Goal: Task Accomplishment & Management: Use online tool/utility

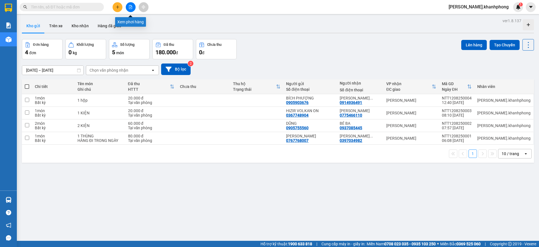
click at [130, 7] on icon "file-add" at bounding box center [131, 7] width 4 height 4
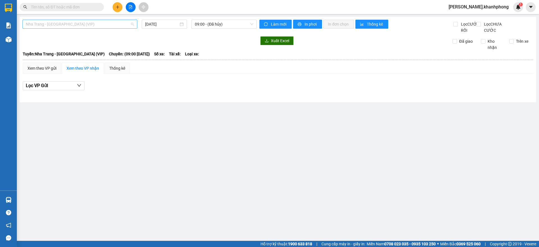
click at [70, 23] on span "Nha Trang - [GEOGRAPHIC_DATA] (VIP)" at bounding box center [80, 24] width 108 height 8
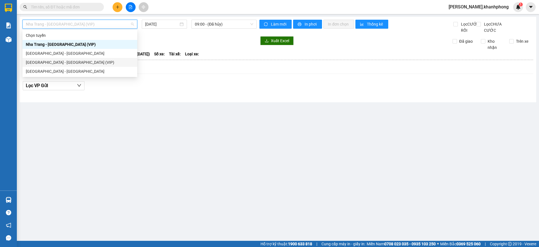
drag, startPoint x: 52, startPoint y: 64, endPoint x: 88, endPoint y: 54, distance: 37.1
click at [54, 63] on div "[GEOGRAPHIC_DATA] - [GEOGRAPHIC_DATA] (VIP)" at bounding box center [80, 62] width 108 height 6
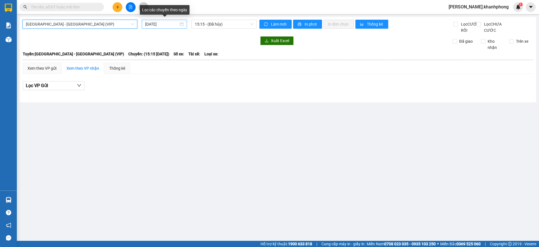
click at [163, 26] on input "[DATE]" at bounding box center [161, 24] width 33 height 6
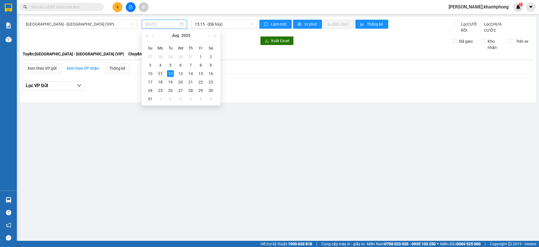
click at [160, 71] on div "11" at bounding box center [160, 73] width 7 height 7
type input "[DATE]"
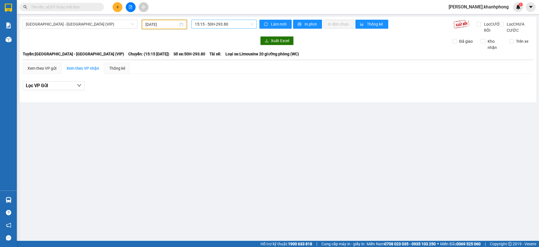
click at [222, 26] on span "15:15 - 50H-293.80" at bounding box center [224, 24] width 58 height 8
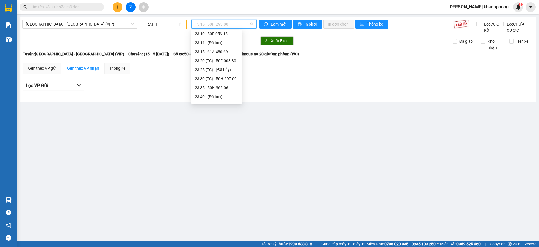
scroll to position [162, 0]
click at [219, 78] on div "23:35 - 50H-362.06" at bounding box center [217, 80] width 44 height 6
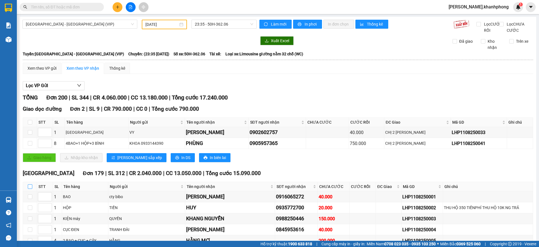
click at [30, 189] on input "checkbox" at bounding box center [30, 186] width 4 height 4
checkbox input "true"
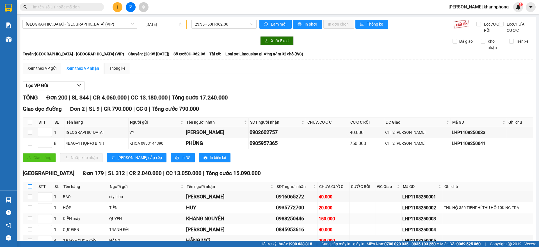
checkbox input "true"
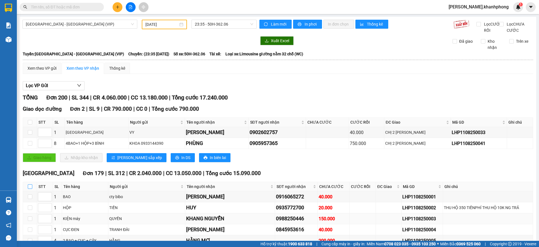
checkbox input "true"
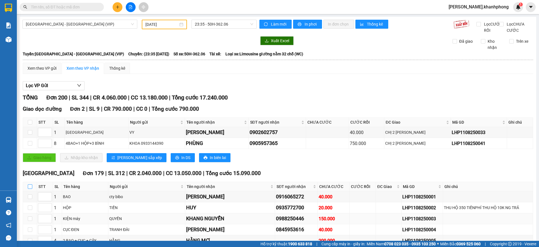
checkbox input "true"
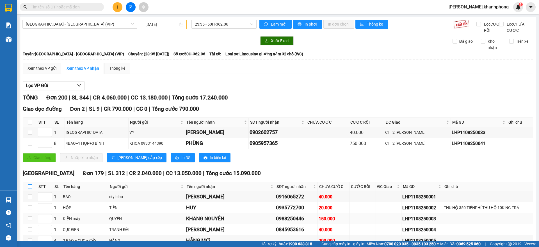
checkbox input "true"
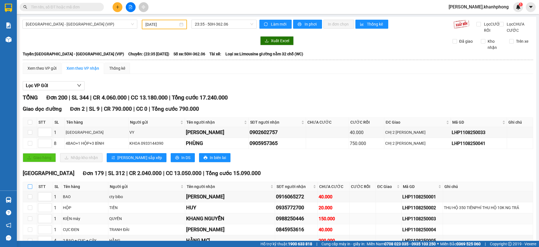
checkbox input "true"
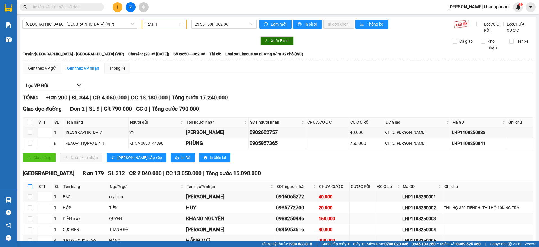
checkbox input "true"
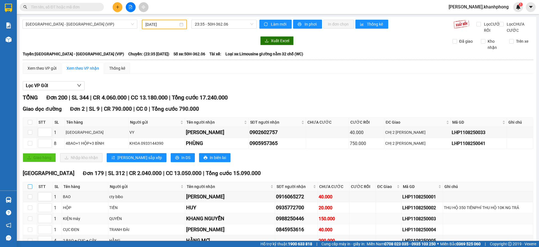
checkbox input "true"
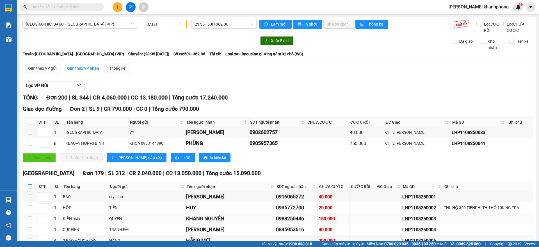
checkbox input "true"
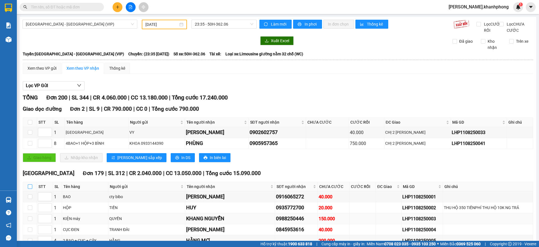
checkbox input "true"
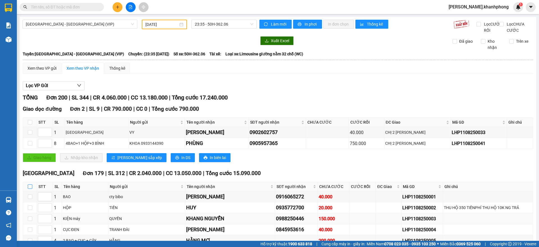
checkbox input "true"
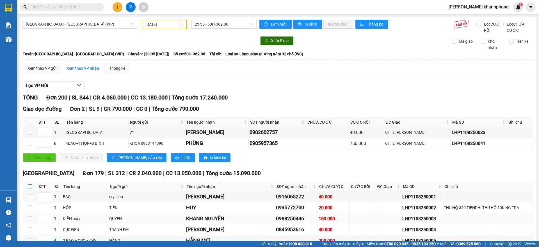
checkbox input "true"
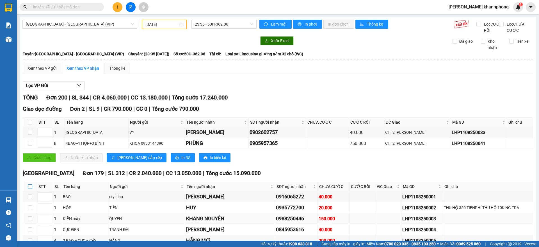
checkbox input "true"
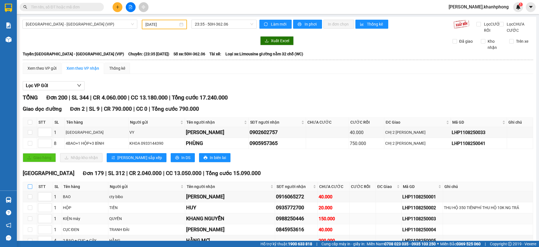
checkbox input "true"
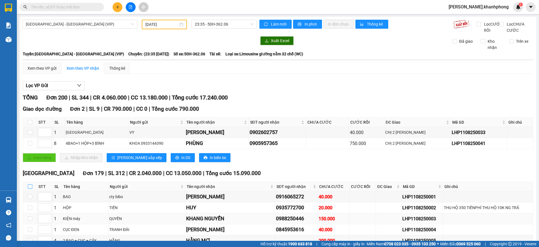
checkbox input "true"
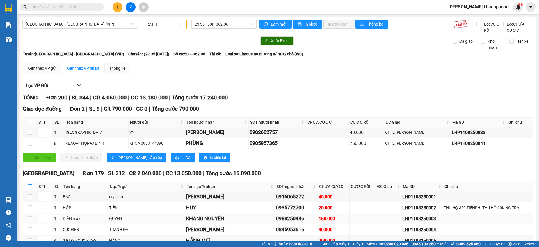
checkbox input "true"
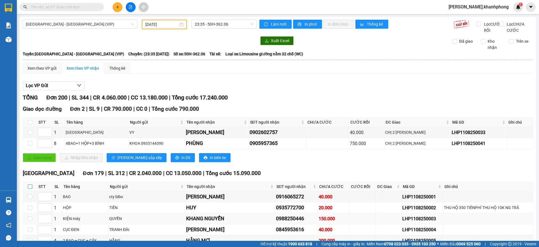
checkbox input "true"
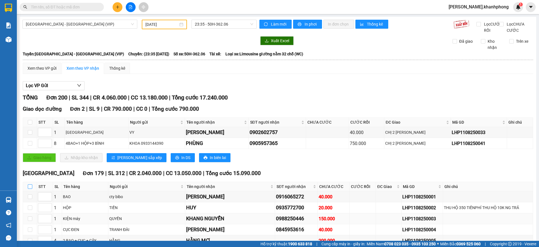
checkbox input "true"
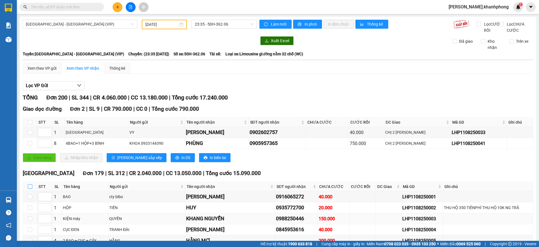
checkbox input "true"
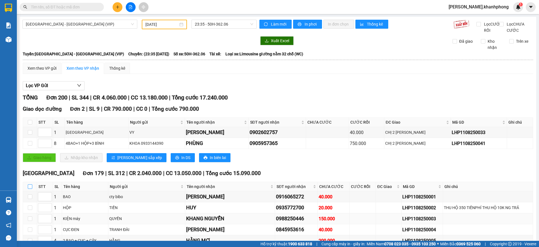
checkbox input "true"
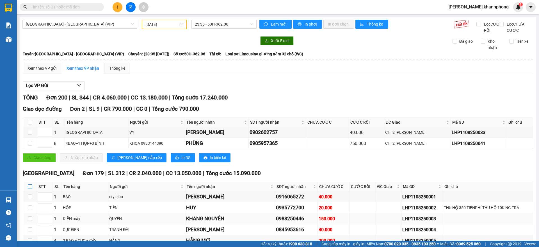
checkbox input "true"
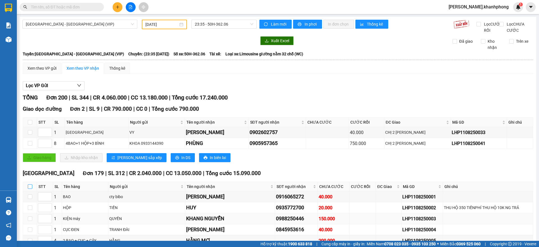
checkbox input "true"
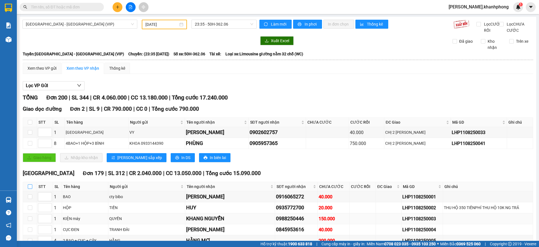
checkbox input "true"
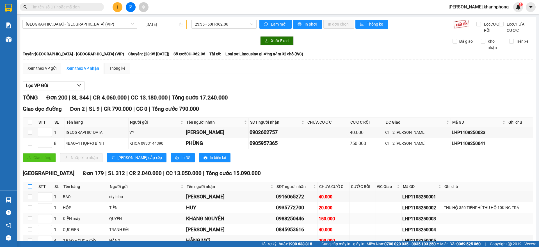
checkbox input "true"
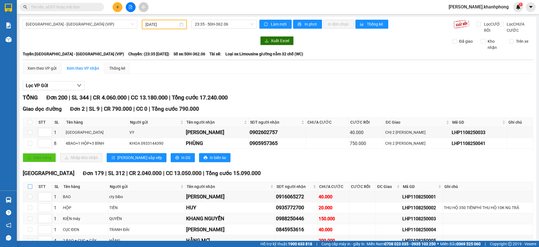
checkbox input "true"
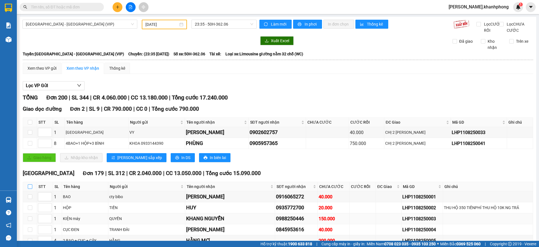
checkbox input "true"
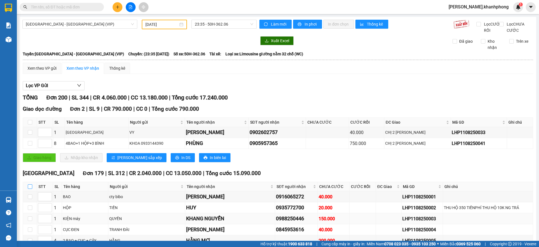
checkbox input "true"
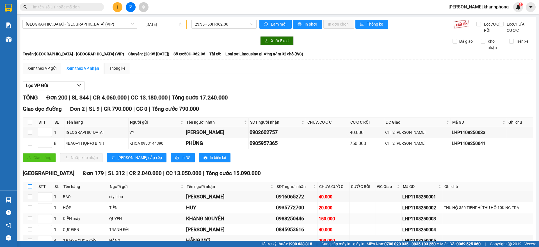
checkbox input "true"
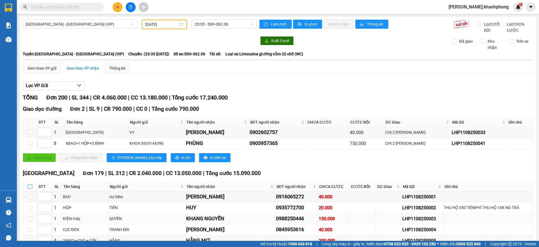
checkbox input "true"
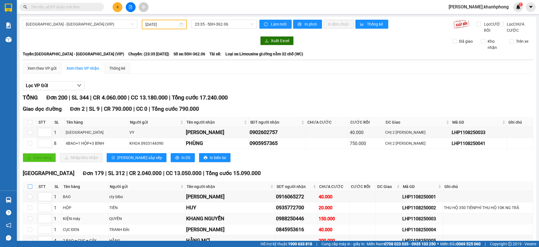
checkbox input "true"
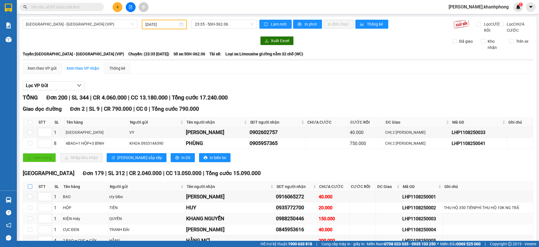
checkbox input "true"
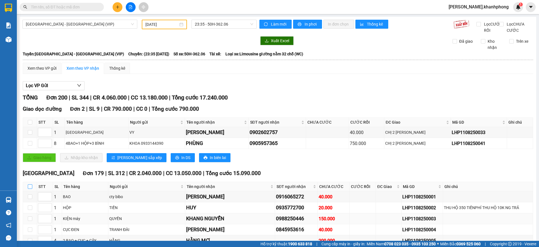
checkbox input "true"
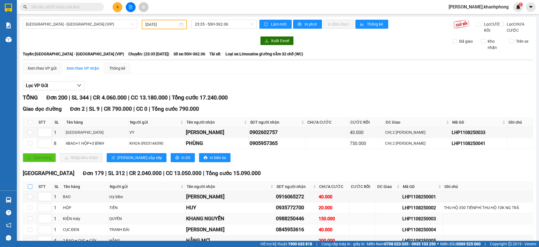
checkbox input "true"
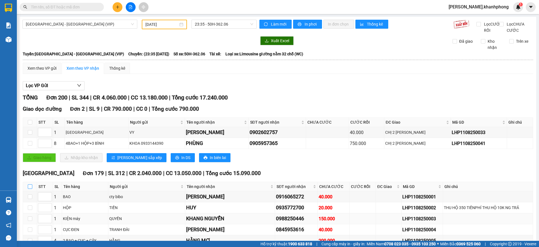
checkbox input "true"
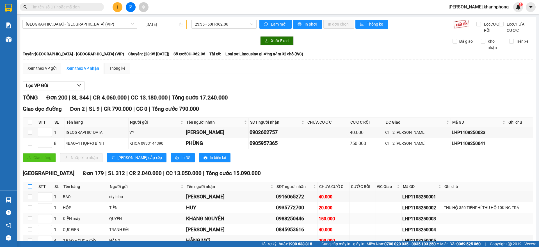
checkbox input "true"
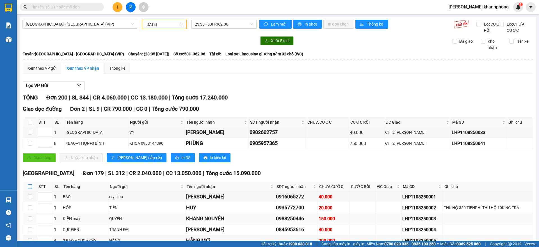
checkbox input "true"
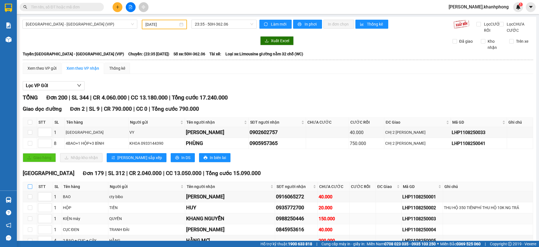
checkbox input "true"
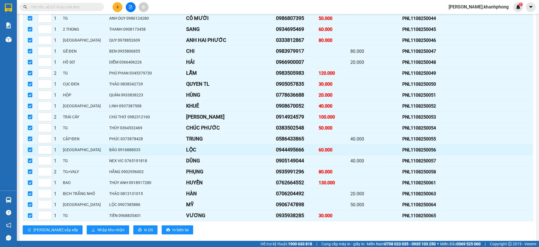
scroll to position [2070, 0]
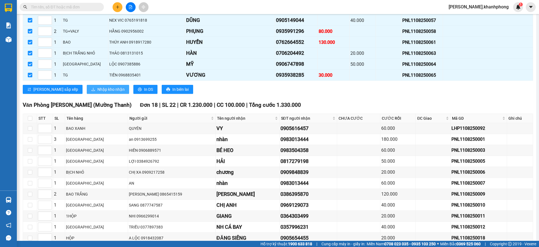
click at [97, 92] on span "Nhập kho nhận" at bounding box center [110, 89] width 27 height 6
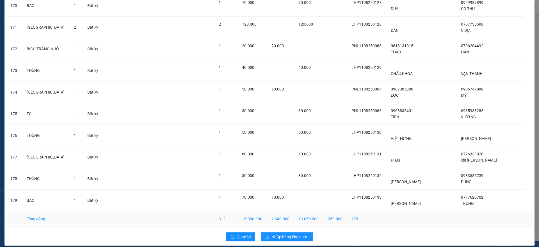
scroll to position [3710, 0]
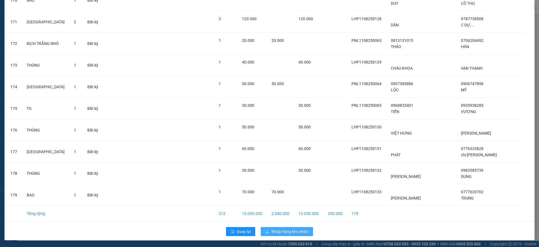
click at [273, 228] on span "Nhập hàng kho nhận" at bounding box center [289, 231] width 37 height 6
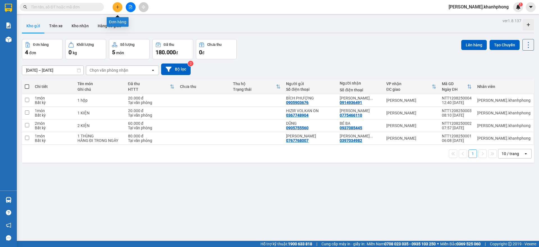
click at [117, 6] on icon "plus" at bounding box center [118, 7] width 4 height 4
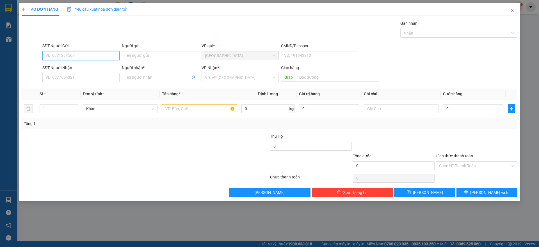
click at [100, 58] on input "SĐT Người Gửi" at bounding box center [80, 55] width 77 height 9
type input "0905177234"
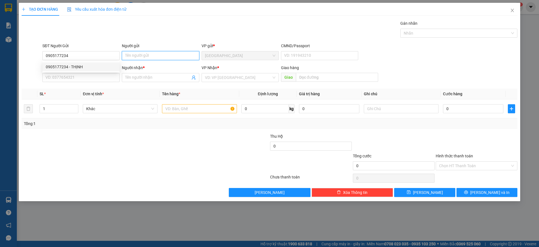
click at [146, 54] on input "Người gửi" at bounding box center [160, 55] width 77 height 9
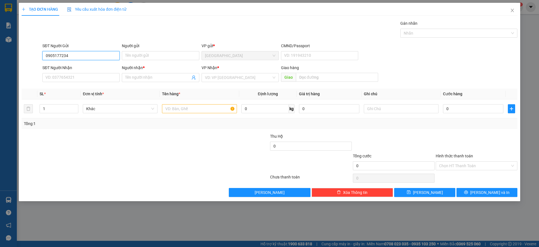
click at [83, 56] on input "0905177234" at bounding box center [80, 55] width 77 height 9
click at [77, 67] on div "0905177234 - THỊNH" at bounding box center [81, 67] width 70 height 6
type input "THỊNH"
click at [74, 76] on input "SĐT Người Nhận" at bounding box center [80, 77] width 77 height 9
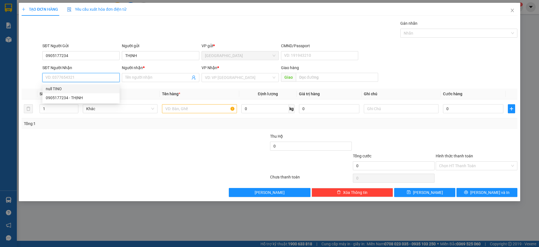
click at [60, 75] on input "SĐT Người Nhận" at bounding box center [80, 77] width 77 height 9
type input "0938410045"
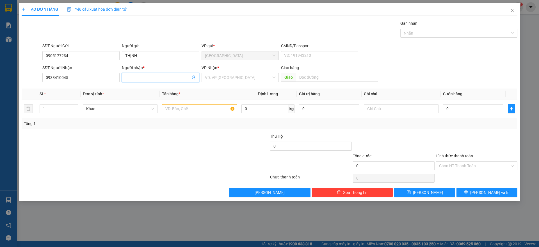
click at [138, 80] on input "Người nhận *" at bounding box center [157, 77] width 65 height 6
type input "ti no"
click at [216, 78] on input "search" at bounding box center [238, 77] width 67 height 8
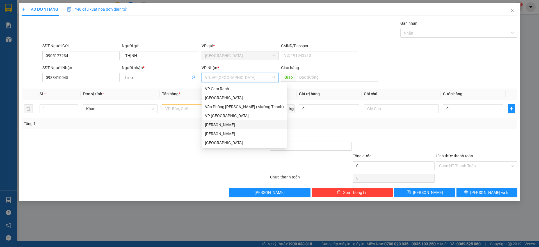
click at [216, 125] on div "[PERSON_NAME]" at bounding box center [244, 125] width 79 height 6
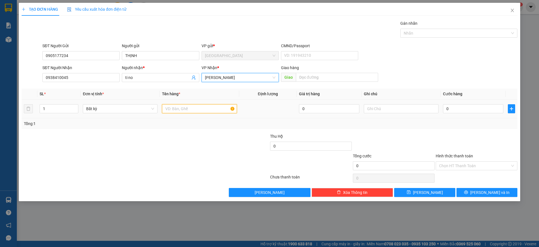
click at [183, 109] on input "text" at bounding box center [199, 108] width 75 height 9
type input "1 kiện chim"
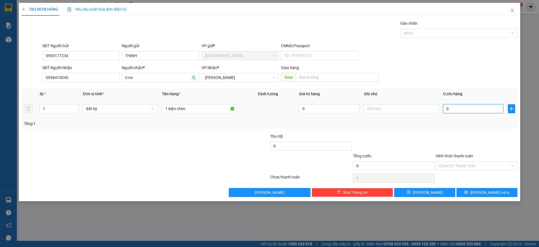
click at [460, 106] on input "0" at bounding box center [473, 108] width 60 height 9
type input "5"
type input "50"
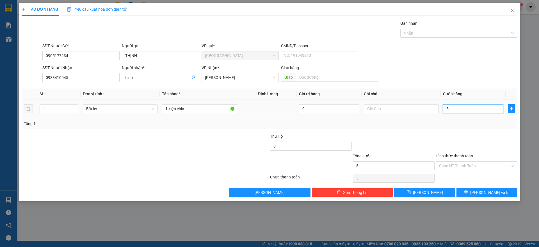
type input "50"
type input "500"
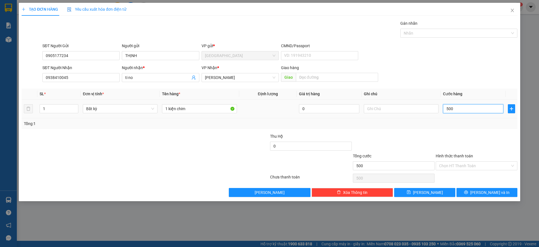
type input "5.000"
type input "50.000"
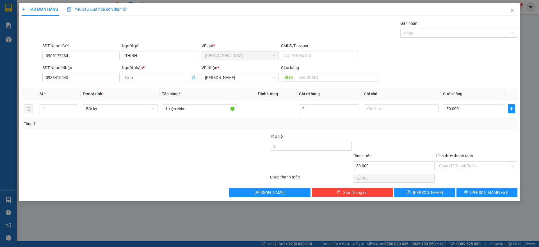
click at [453, 156] on label "Hình thức thanh toán" at bounding box center [454, 156] width 37 height 4
click at [453, 161] on input "Hình thức thanh toán" at bounding box center [474, 165] width 71 height 8
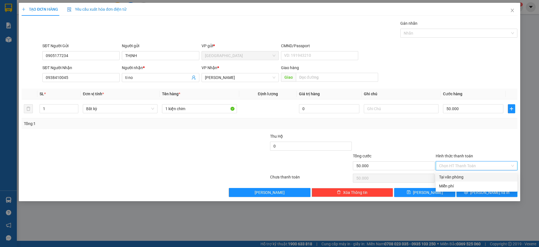
drag, startPoint x: 455, startPoint y: 176, endPoint x: 459, endPoint y: 178, distance: 4.7
click at [455, 177] on div "Tại văn phòng" at bounding box center [476, 177] width 75 height 6
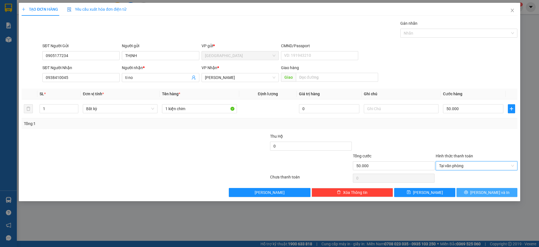
click at [494, 192] on span "[PERSON_NAME] và In" at bounding box center [489, 192] width 39 height 6
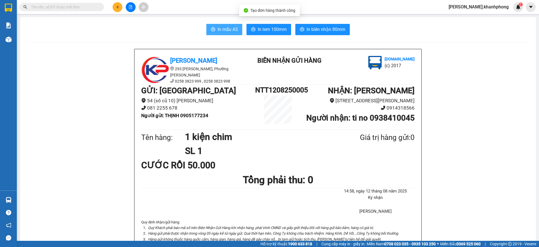
click at [227, 27] on span "In mẫu A5" at bounding box center [228, 29] width 20 height 7
paste input "PNL1108250036 PNL1108250048 PNL1108250055 PNL1108250057 PNL1108250063"
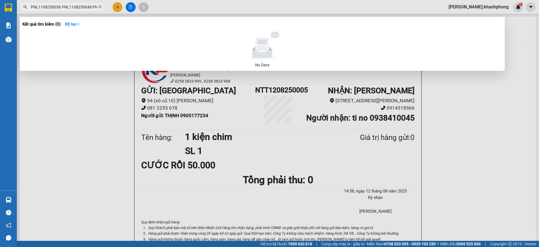
scroll to position [0, 79]
click at [71, 25] on strong "Bộ lọc" at bounding box center [72, 24] width 15 height 4
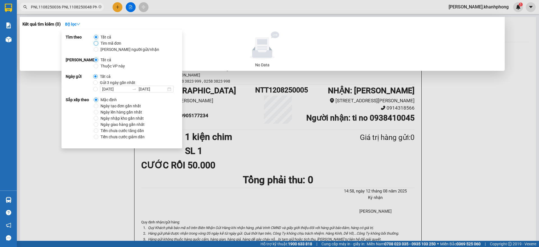
click at [96, 44] on input "Tìm mã đơn" at bounding box center [96, 43] width 4 height 4
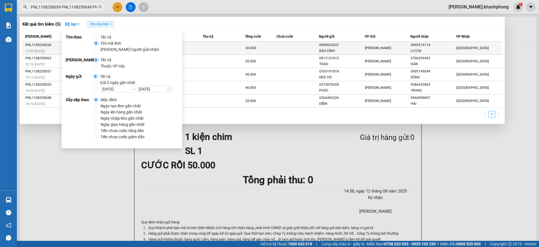
click at [242, 47] on td at bounding box center [224, 48] width 42 height 13
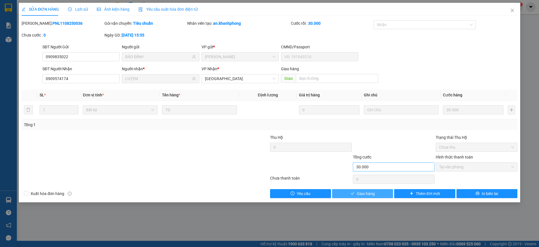
drag, startPoint x: 386, startPoint y: 194, endPoint x: 399, endPoint y: 170, distance: 27.2
click at [386, 194] on button "Giao hàng" at bounding box center [362, 193] width 61 height 9
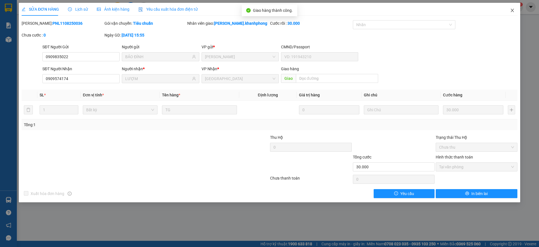
click at [515, 12] on span "Close" at bounding box center [512, 11] width 16 height 16
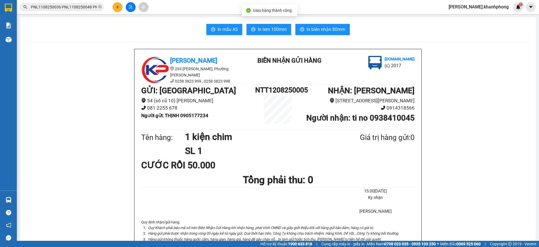
drag, startPoint x: 82, startPoint y: 6, endPoint x: 125, endPoint y: 4, distance: 43.5
click at [85, 6] on input "PNL1108250036 PNL1108250048 PNL1108250055 PNL1108250057 PNL1108250063" at bounding box center [64, 7] width 66 height 6
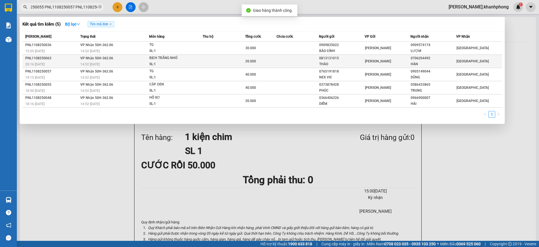
click at [250, 60] on span "20.000" at bounding box center [250, 61] width 11 height 4
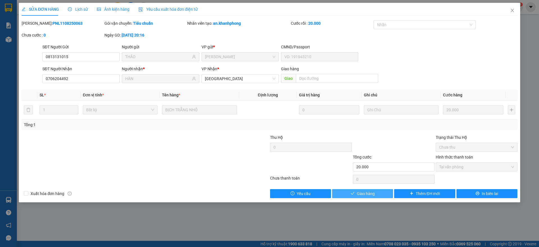
click at [365, 191] on span "Giao hàng" at bounding box center [366, 193] width 18 height 6
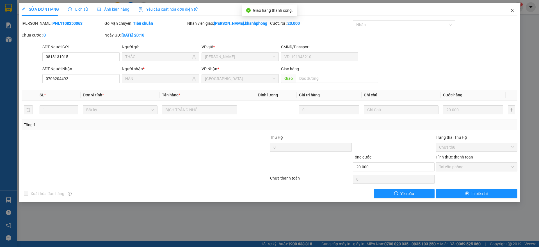
click at [510, 11] on icon "close" at bounding box center [512, 10] width 4 height 4
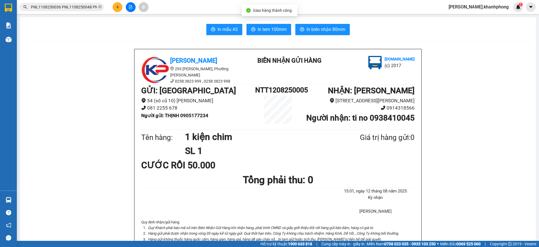
click at [75, 7] on input "PNL1108250036 PNL1108250048 PNL1108250055 PNL1108250057 PNL1108250063" at bounding box center [64, 7] width 66 height 6
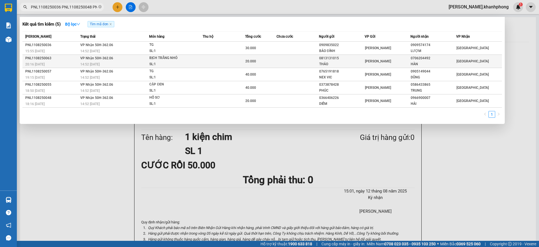
click at [247, 62] on span "20.000" at bounding box center [250, 61] width 11 height 4
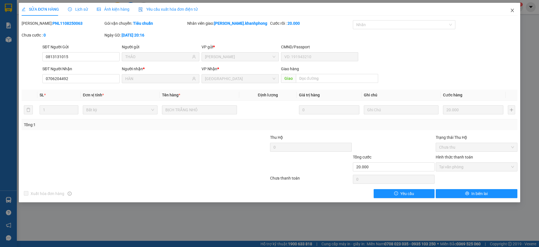
click at [513, 7] on span "Close" at bounding box center [512, 11] width 16 height 16
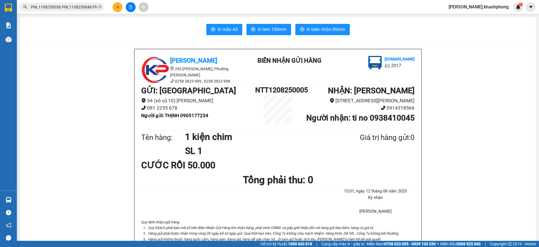
click at [87, 10] on input "PNL1108250036 PNL1108250048 PNL1108250055 PNL1108250057 PNL1108250063" at bounding box center [64, 7] width 66 height 6
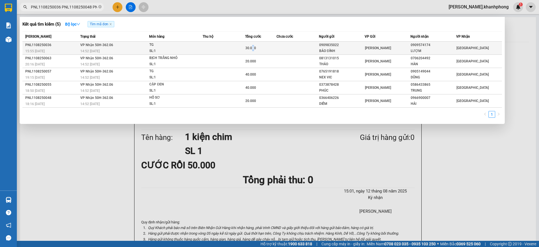
click at [253, 50] on span "30.000" at bounding box center [250, 48] width 11 height 4
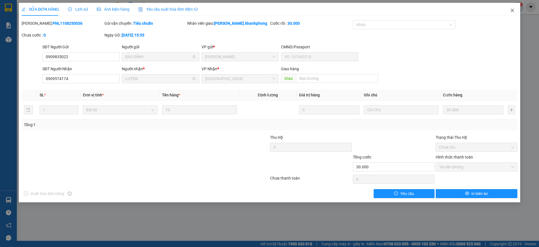
click at [513, 9] on icon "close" at bounding box center [512, 10] width 4 height 4
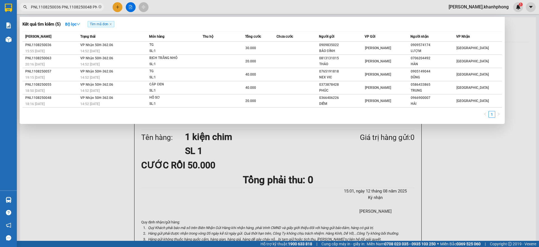
click at [78, 7] on input "PNL1108250036 PNL1108250048 PNL1108250055 PNL1108250057 PNL1108250063" at bounding box center [64, 7] width 66 height 6
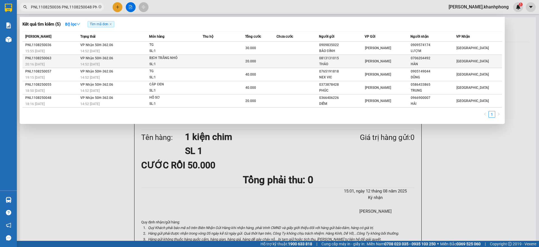
click at [329, 60] on div "0813131015" at bounding box center [341, 58] width 45 height 6
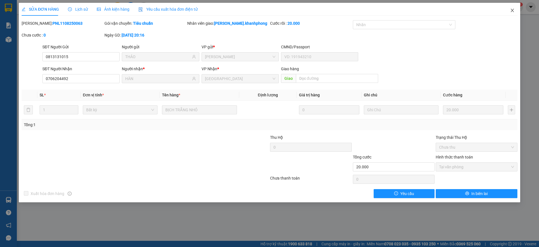
click at [511, 12] on icon "close" at bounding box center [512, 10] width 3 height 3
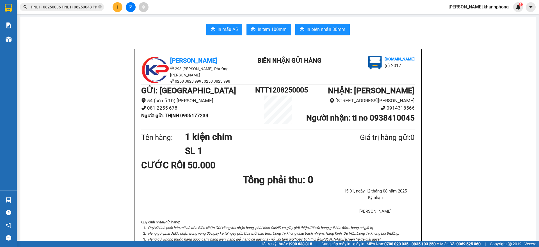
click at [77, 8] on input "PNL1108250036 PNL1108250048 PNL1108250055 PNL1108250057 PNL1108250063" at bounding box center [64, 7] width 66 height 6
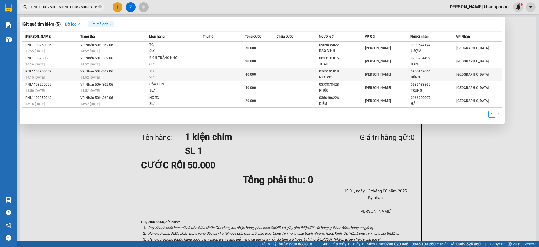
click at [249, 75] on span "40.000" at bounding box center [250, 74] width 11 height 4
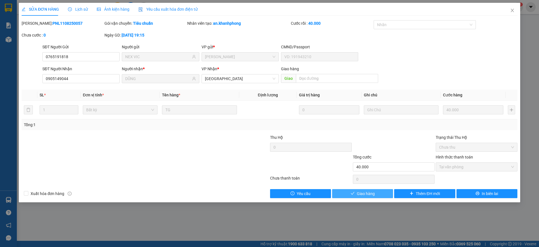
click at [367, 192] on span "Giao hàng" at bounding box center [366, 193] width 18 height 6
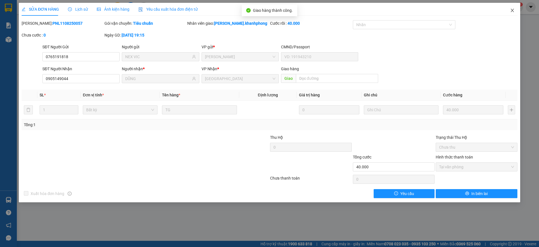
click at [515, 12] on span "Close" at bounding box center [512, 11] width 16 height 16
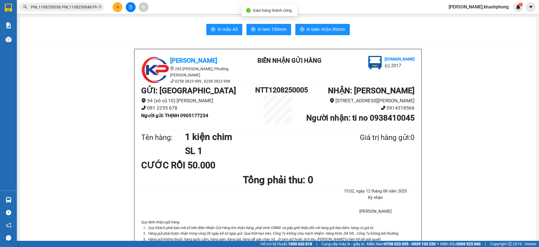
drag, startPoint x: 76, startPoint y: 6, endPoint x: 131, endPoint y: 15, distance: 55.4
click at [77, 6] on input "PNL1108250036 PNL1108250048 PNL1108250055 PNL1108250057 PNL1108250063" at bounding box center [64, 7] width 66 height 6
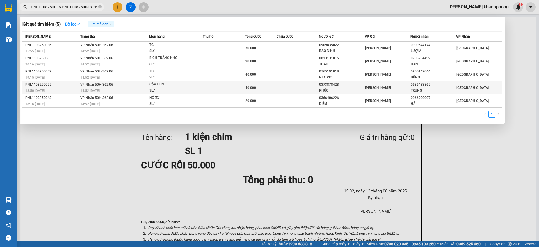
click at [248, 86] on span "40.000" at bounding box center [250, 88] width 11 height 4
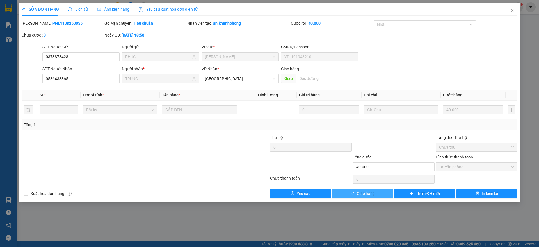
click at [369, 192] on span "Giao hàng" at bounding box center [366, 193] width 18 height 6
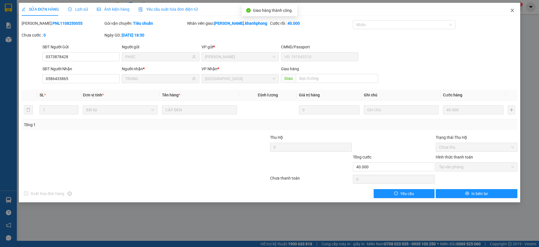
drag, startPoint x: 511, startPoint y: 9, endPoint x: 499, endPoint y: 14, distance: 13.2
click at [511, 10] on icon "close" at bounding box center [512, 10] width 4 height 4
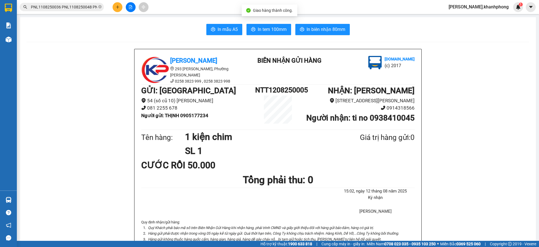
click at [76, 8] on input "PNL1108250036 PNL1108250048 PNL1108250055 PNL1108250057 PNL1108250063" at bounding box center [64, 7] width 66 height 6
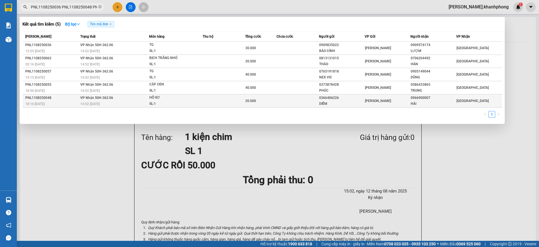
click at [250, 100] on span "20.000" at bounding box center [250, 101] width 11 height 4
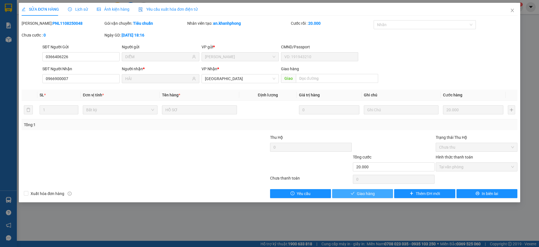
drag, startPoint x: 363, startPoint y: 191, endPoint x: 378, endPoint y: 179, distance: 19.3
click at [364, 191] on span "Giao hàng" at bounding box center [366, 193] width 18 height 6
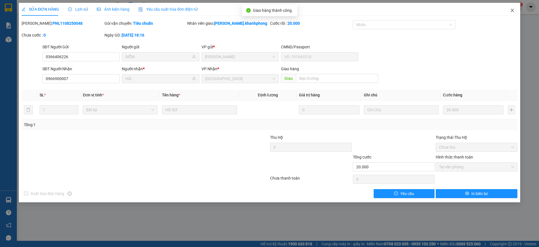
click at [511, 10] on icon "close" at bounding box center [512, 10] width 3 height 3
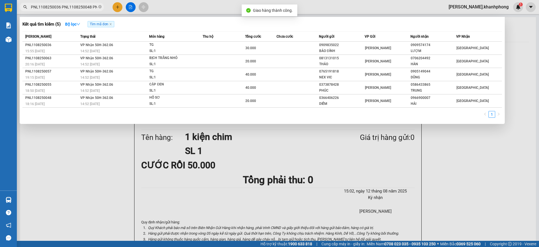
drag, startPoint x: 80, startPoint y: 6, endPoint x: 109, endPoint y: 16, distance: 30.3
click at [81, 6] on input "PNL1108250036 PNL1108250048 PNL1108250055 PNL1108250057 PNL1108250063" at bounding box center [64, 7] width 66 height 6
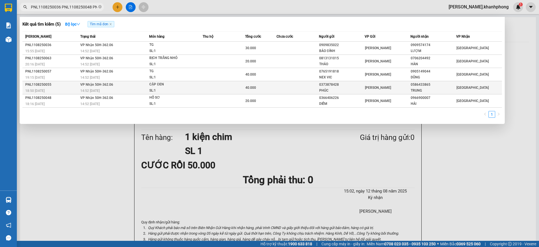
click at [256, 85] on div "40.000" at bounding box center [260, 87] width 31 height 6
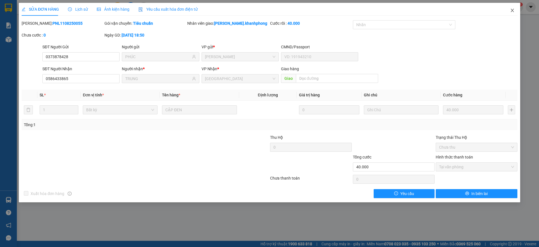
click at [511, 11] on icon "close" at bounding box center [512, 10] width 4 height 4
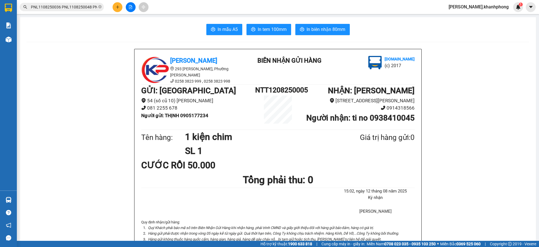
click at [99, 6] on icon "close-circle" at bounding box center [99, 6] width 3 height 3
paste input "LHP1108250019 LHP1108250084 LHP1108250103 LHP1108250126 PNL0908250016"
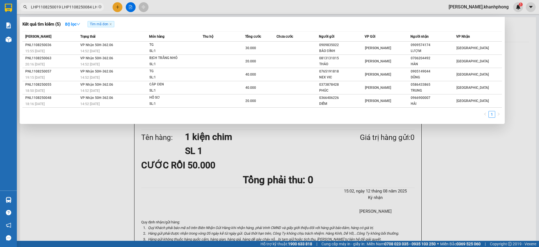
scroll to position [0, 78]
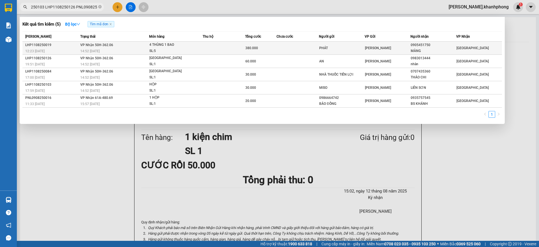
click at [256, 47] on span "380.000" at bounding box center [251, 48] width 13 height 4
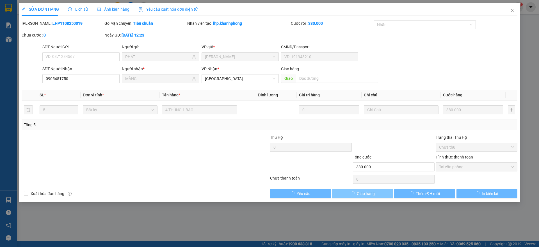
click at [382, 191] on button "Giao hàng" at bounding box center [362, 193] width 61 height 9
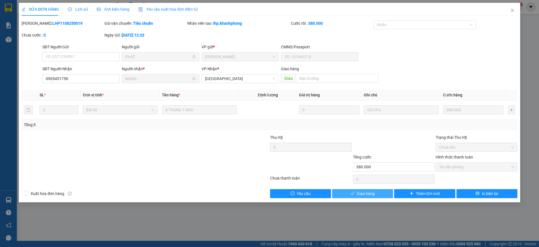
click at [381, 196] on button "Giao hàng" at bounding box center [362, 193] width 61 height 9
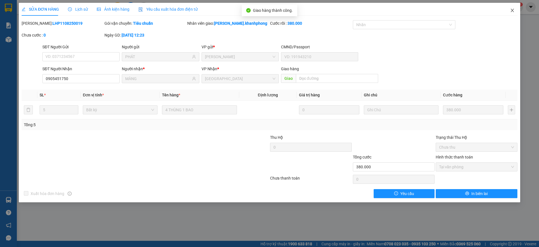
click at [511, 9] on icon "close" at bounding box center [512, 10] width 4 height 4
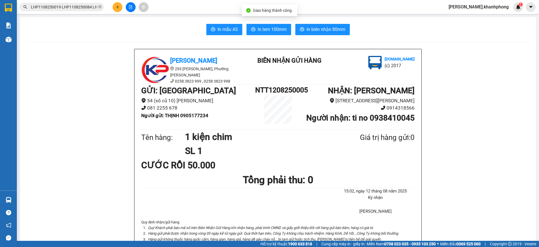
click at [84, 8] on input "LHP1108250019 LHP1108250084 LHP1108250103 LHP1108250126 PNL0908250016" at bounding box center [64, 7] width 66 height 6
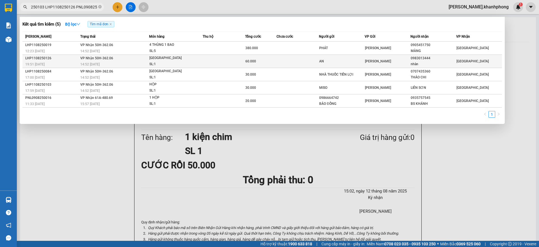
click at [249, 62] on span "60.000" at bounding box center [250, 61] width 11 height 4
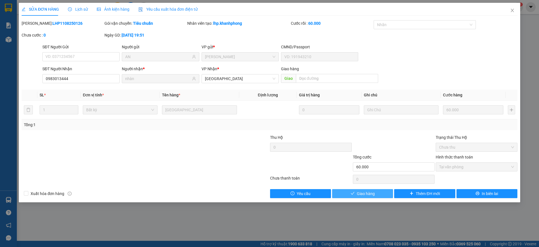
click at [370, 193] on span "Giao hàng" at bounding box center [366, 193] width 18 height 6
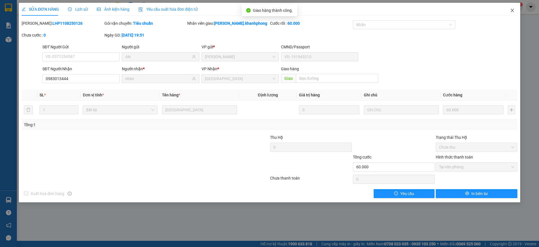
click at [511, 11] on icon "close" at bounding box center [512, 10] width 4 height 4
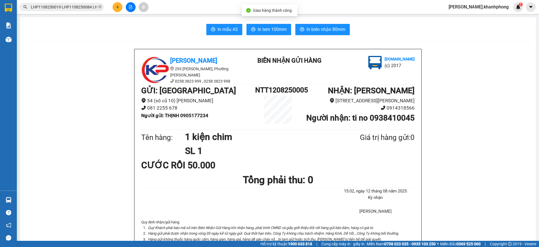
scroll to position [0, 78]
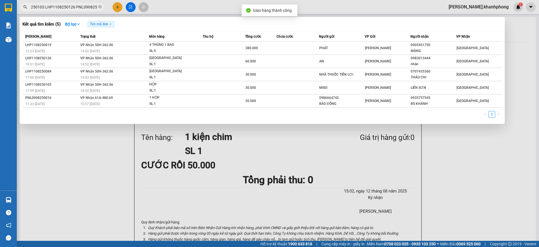
click at [86, 6] on input "LHP1108250019 LHP1108250084 LHP1108250103 LHP1108250126 PNL0908250016" at bounding box center [64, 7] width 66 height 6
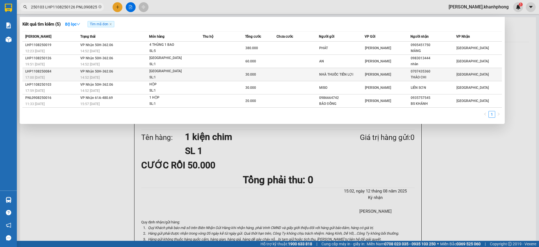
click at [251, 73] on span "30.000" at bounding box center [250, 74] width 11 height 4
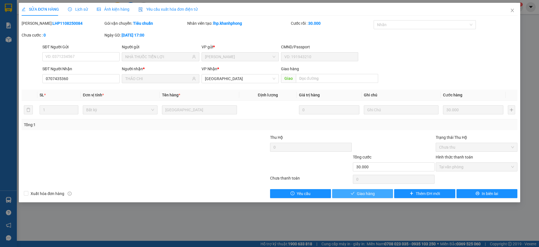
click at [372, 194] on span "Giao hàng" at bounding box center [366, 193] width 18 height 6
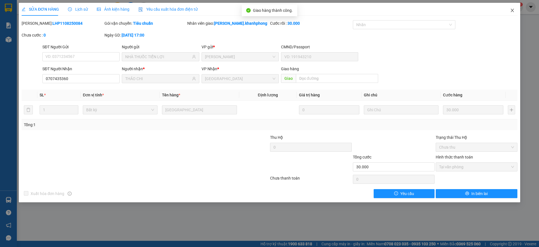
click at [512, 8] on icon "close" at bounding box center [512, 10] width 4 height 4
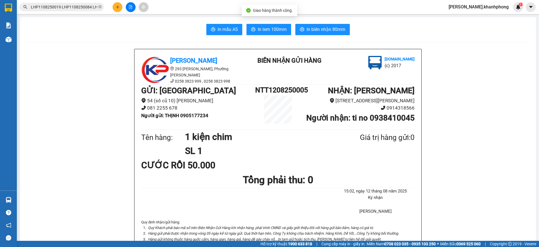
click at [84, 8] on input "LHP1108250019 LHP1108250084 LHP1108250103 LHP1108250126 PNL0908250016" at bounding box center [64, 7] width 66 height 6
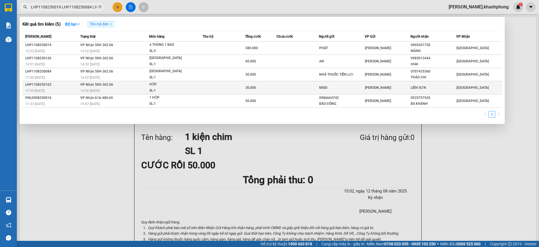
click at [249, 89] on span "30.000" at bounding box center [250, 88] width 11 height 4
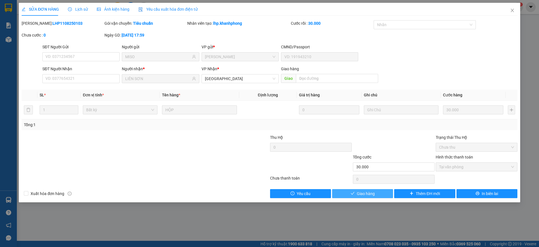
click at [372, 193] on span "Giao hàng" at bounding box center [366, 193] width 18 height 6
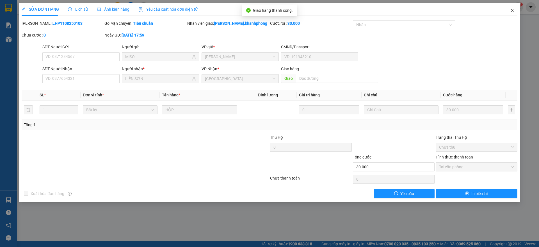
drag, startPoint x: 510, startPoint y: 10, endPoint x: 505, endPoint y: 12, distance: 5.0
click at [510, 10] on icon "close" at bounding box center [512, 10] width 4 height 4
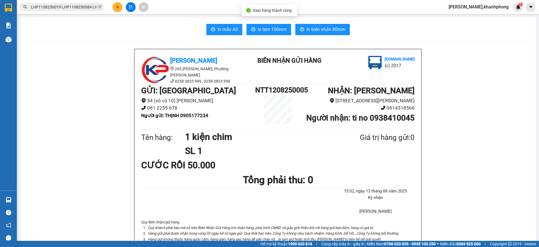
scroll to position [0, 78]
drag, startPoint x: 88, startPoint y: 8, endPoint x: 98, endPoint y: 12, distance: 11.3
click at [88, 8] on input "LHP1108250019 LHP1108250084 LHP1108250103 LHP1108250126 PNL0908250016" at bounding box center [64, 7] width 66 height 6
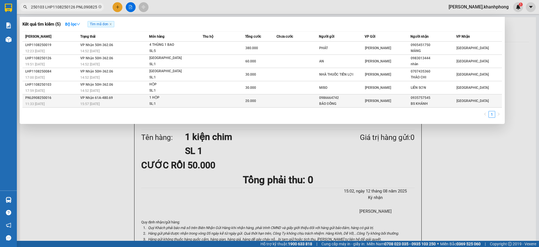
click at [253, 101] on span "20.000" at bounding box center [250, 101] width 11 height 4
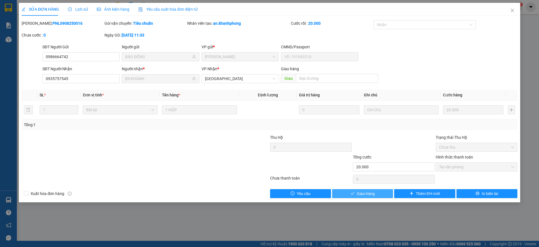
click at [375, 193] on button "Giao hàng" at bounding box center [362, 193] width 61 height 9
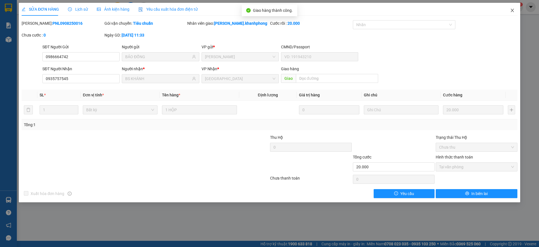
click at [511, 11] on icon "close" at bounding box center [512, 10] width 4 height 4
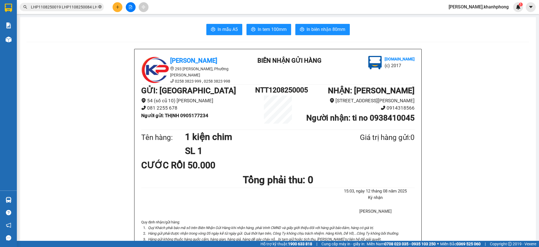
click at [100, 7] on icon "close-circle" at bounding box center [99, 6] width 3 height 3
paste input "PNL1108250046 PNL1108250056 LHP1108250050"
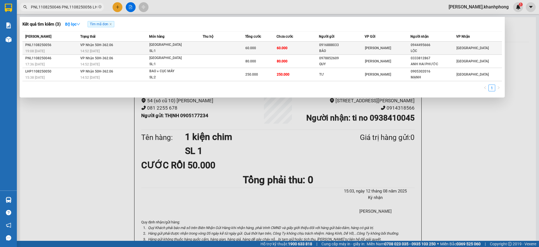
click at [324, 45] on div "0916888033" at bounding box center [341, 45] width 45 height 6
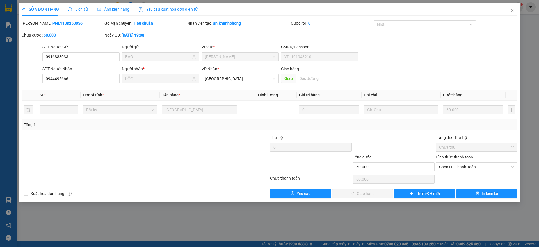
click at [446, 157] on label "Hình thức thanh toán" at bounding box center [454, 157] width 37 height 4
click at [446, 163] on input "Hình thức thanh toán" at bounding box center [474, 167] width 71 height 8
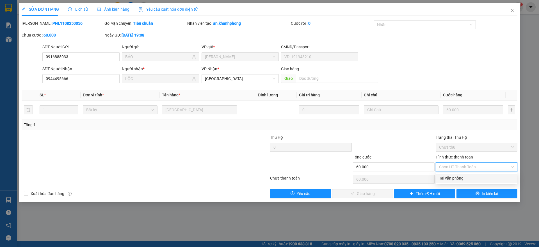
click at [444, 179] on div "Tại văn phòng" at bounding box center [476, 178] width 75 height 6
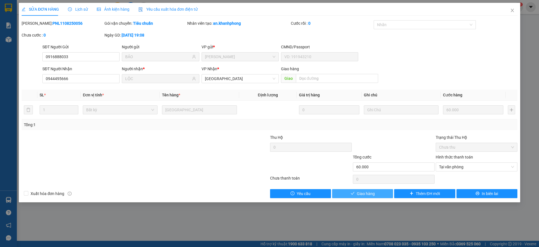
drag, startPoint x: 369, startPoint y: 192, endPoint x: 391, endPoint y: 170, distance: 31.0
click at [368, 192] on span "Giao hàng" at bounding box center [366, 193] width 18 height 6
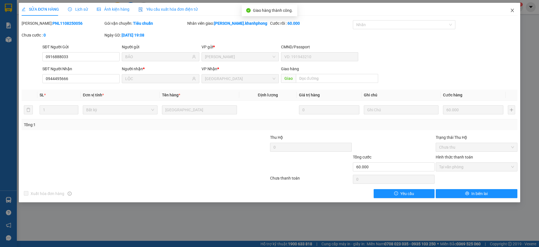
click at [513, 10] on icon "close" at bounding box center [512, 10] width 3 height 3
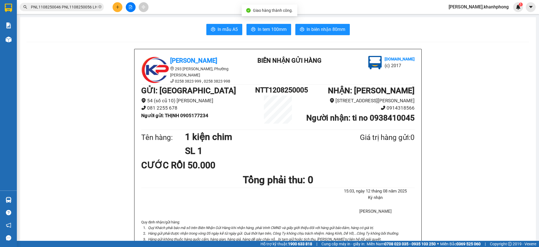
scroll to position [0, 20]
drag, startPoint x: 82, startPoint y: 7, endPoint x: 87, endPoint y: 6, distance: 4.5
click at [82, 6] on input "PNL1108250046 PNL1108250056 LHP1108250050" at bounding box center [64, 7] width 66 height 6
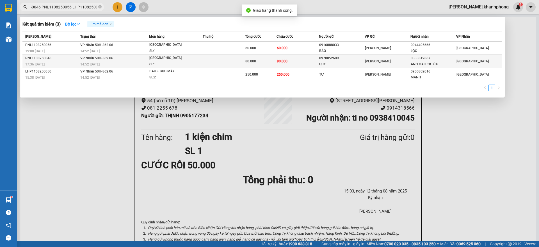
click at [286, 61] on span "80.000" at bounding box center [282, 61] width 11 height 4
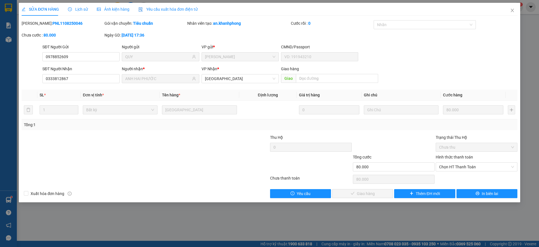
click at [448, 156] on label "Hình thức thanh toán" at bounding box center [454, 157] width 37 height 4
click at [448, 163] on input "Hình thức thanh toán" at bounding box center [474, 167] width 71 height 8
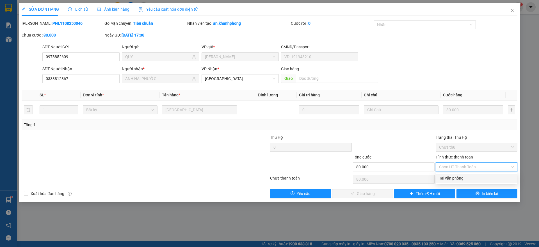
click at [450, 177] on div "Tại văn phòng" at bounding box center [476, 178] width 75 height 6
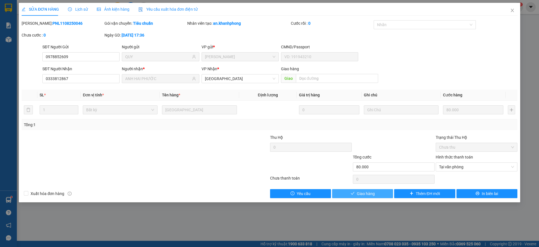
drag, startPoint x: 380, startPoint y: 193, endPoint x: 387, endPoint y: 183, distance: 12.3
click at [379, 193] on button "Giao hàng" at bounding box center [362, 193] width 61 height 9
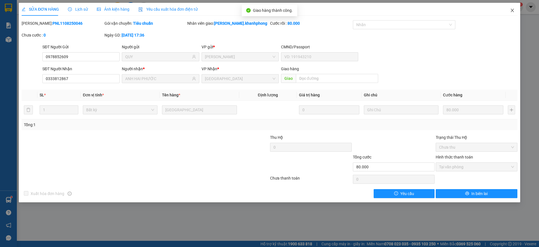
click at [510, 10] on icon "close" at bounding box center [512, 10] width 4 height 4
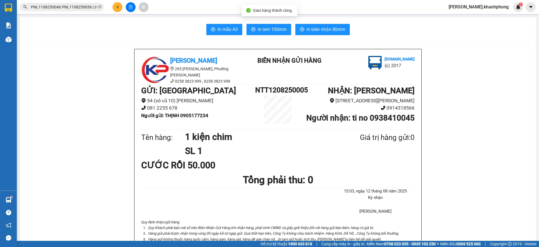
scroll to position [0, 20]
drag, startPoint x: 84, startPoint y: 5, endPoint x: 90, endPoint y: 8, distance: 7.1
click at [84, 6] on input "PNL1108250046 PNL1108250056 LHP1108250050" at bounding box center [64, 7] width 66 height 6
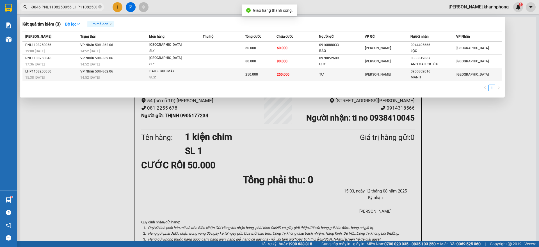
scroll to position [0, 0]
click at [251, 76] on span "250.000" at bounding box center [251, 74] width 13 height 4
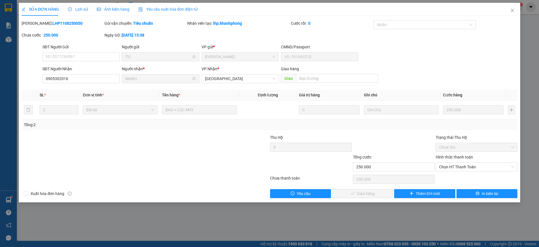
click at [448, 156] on label "Hình thức thanh toán" at bounding box center [454, 157] width 37 height 4
click at [448, 163] on input "Hình thức thanh toán" at bounding box center [474, 167] width 71 height 8
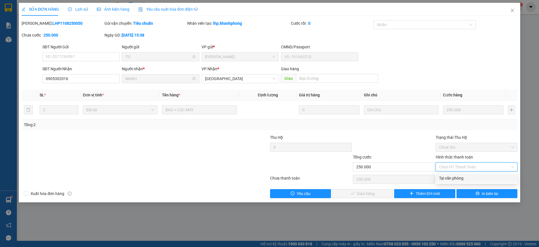
click at [450, 177] on div "Tại văn phòng" at bounding box center [476, 178] width 75 height 6
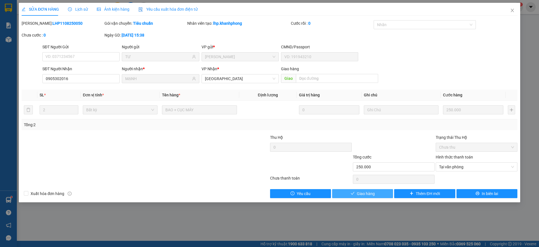
drag, startPoint x: 366, startPoint y: 191, endPoint x: 374, endPoint y: 188, distance: 8.3
click at [367, 192] on span "Giao hàng" at bounding box center [366, 193] width 18 height 6
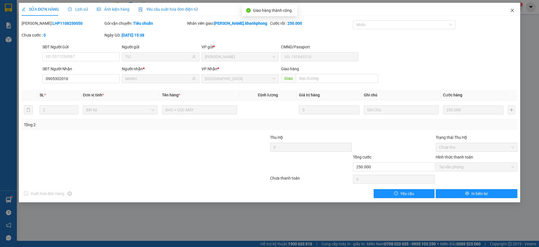
click at [511, 10] on icon "close" at bounding box center [512, 10] width 3 height 3
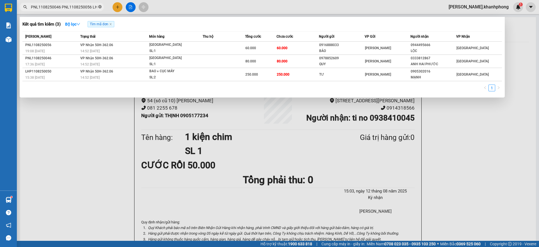
scroll to position [0, 20]
click at [100, 6] on icon "close-circle" at bounding box center [99, 6] width 3 height 3
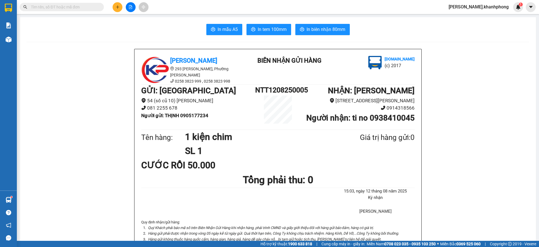
scroll to position [0, 0]
paste input "PNL1108250004 PNL1108250026 PNL1108250030 PNL1108250034 PNL1108250039"
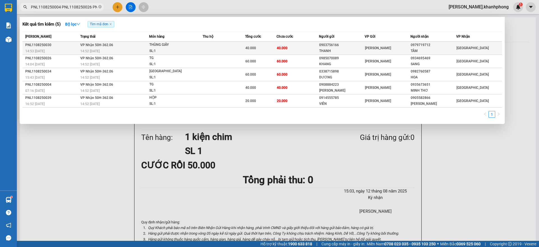
click at [250, 49] on span "40.000" at bounding box center [250, 48] width 11 height 4
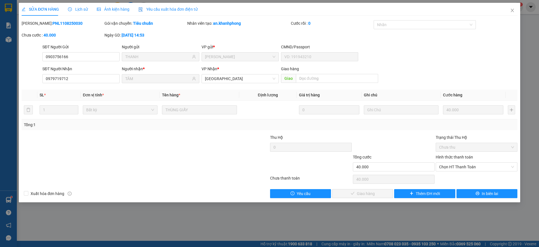
click at [443, 155] on label "Hình thức thanh toán" at bounding box center [454, 157] width 37 height 4
click at [443, 163] on input "Hình thức thanh toán" at bounding box center [474, 167] width 71 height 8
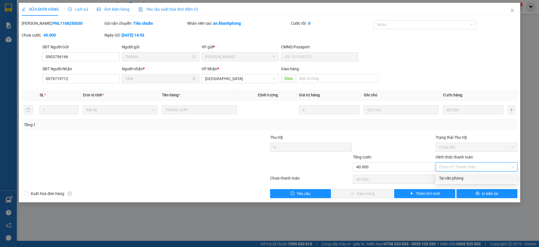
click at [447, 178] on div "Tại văn phòng" at bounding box center [476, 178] width 75 height 6
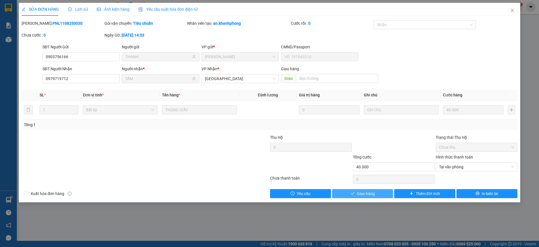
drag, startPoint x: 371, startPoint y: 192, endPoint x: 150, endPoint y: 157, distance: 224.0
click at [371, 193] on span "Giao hàng" at bounding box center [366, 193] width 18 height 6
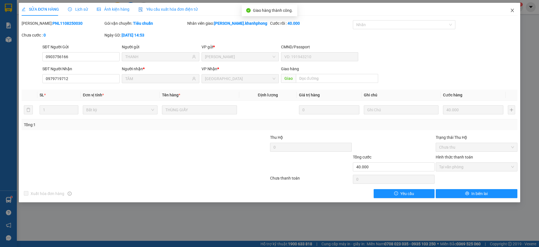
click at [512, 10] on icon "close" at bounding box center [512, 10] width 3 height 3
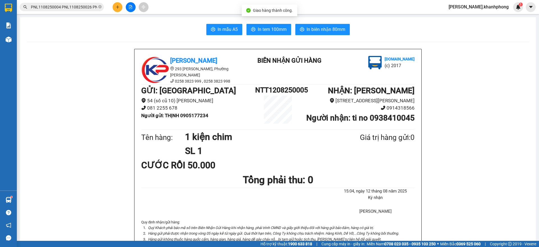
scroll to position [0, 79]
click at [88, 8] on input "PNL1108250004 PNL1108250026 PNL1108250030 PNL1108250034 PNL1108250039" at bounding box center [64, 7] width 66 height 6
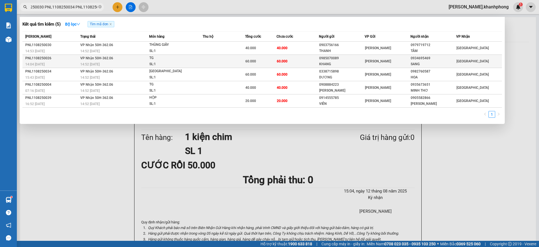
scroll to position [0, 0]
click at [282, 61] on span "60.000" at bounding box center [282, 61] width 11 height 4
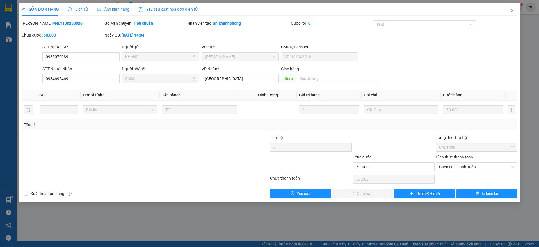
click at [453, 155] on label "Hình thức thanh toán" at bounding box center [454, 157] width 37 height 4
click at [453, 163] on input "Hình thức thanh toán" at bounding box center [474, 167] width 71 height 8
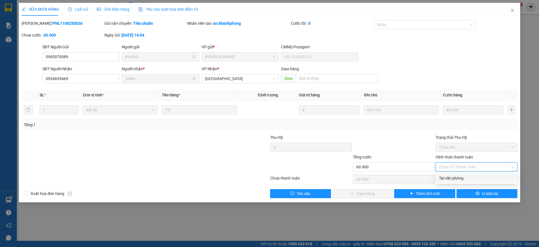
click at [448, 179] on div "Tại văn phòng" at bounding box center [476, 178] width 75 height 6
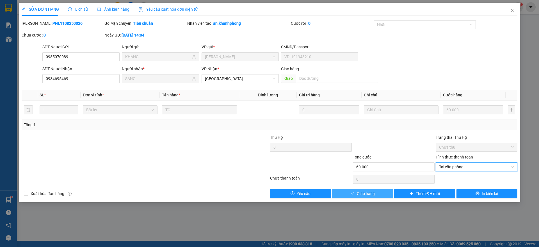
click at [385, 192] on button "Giao hàng" at bounding box center [362, 193] width 61 height 9
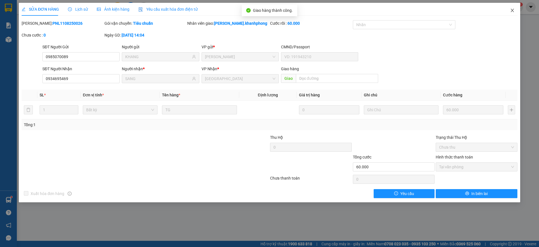
click at [513, 11] on icon "close" at bounding box center [512, 10] width 4 height 4
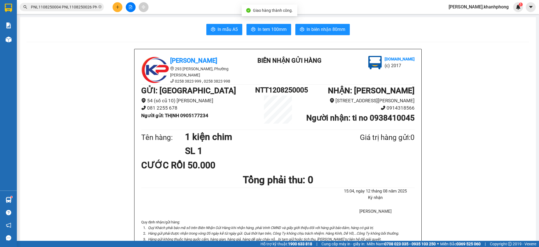
scroll to position [0, 79]
drag, startPoint x: 84, startPoint y: 9, endPoint x: 90, endPoint y: 9, distance: 5.9
click at [86, 9] on input "PNL1108250004 PNL1108250026 PNL1108250030 PNL1108250034 PNL1108250039" at bounding box center [64, 7] width 66 height 6
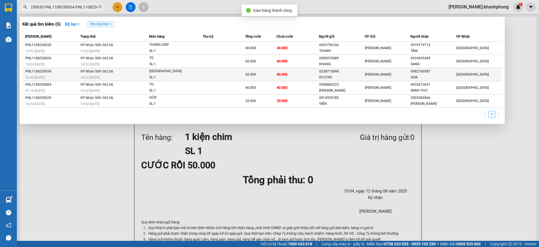
click at [291, 78] on td "60.000" at bounding box center [297, 74] width 42 height 13
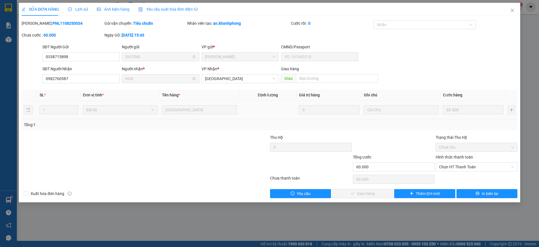
click at [451, 156] on label "Hình thức thanh toán" at bounding box center [454, 157] width 37 height 4
click at [451, 163] on input "Hình thức thanh toán" at bounding box center [474, 167] width 71 height 8
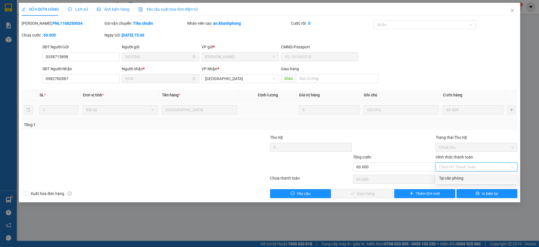
click at [449, 177] on div "Tại văn phòng" at bounding box center [476, 178] width 75 height 6
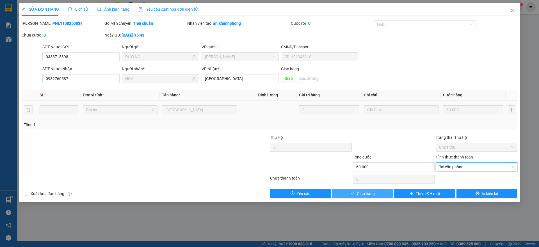
click at [374, 193] on span "Giao hàng" at bounding box center [366, 193] width 18 height 6
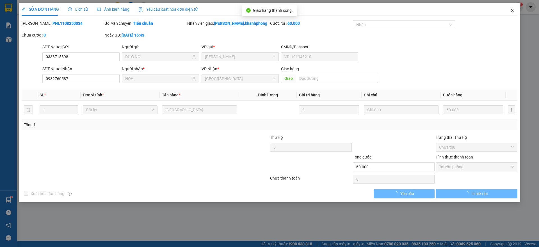
click at [513, 10] on icon "close" at bounding box center [512, 10] width 4 height 4
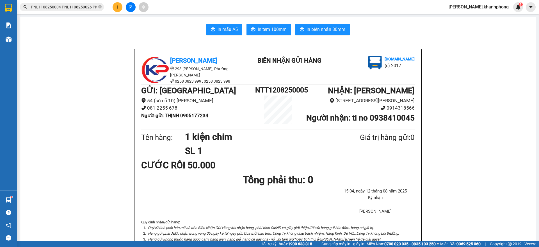
drag, startPoint x: 76, startPoint y: 9, endPoint x: 91, endPoint y: 12, distance: 15.5
click at [81, 9] on input "PNL1108250004 PNL1108250026 PNL1108250030 PNL1108250034 PNL1108250039" at bounding box center [64, 7] width 66 height 6
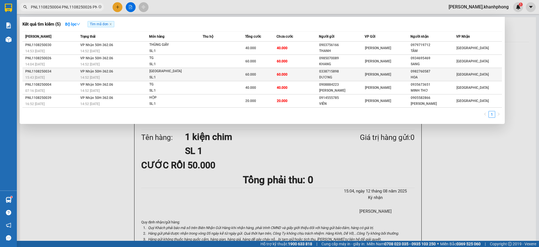
click at [254, 76] on span "60.000" at bounding box center [250, 74] width 11 height 4
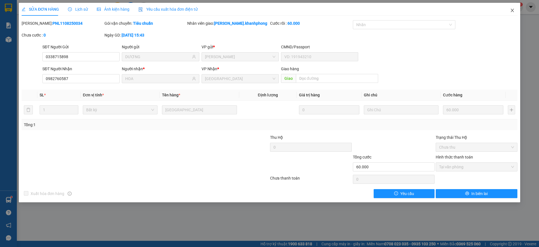
click at [509, 11] on span "Close" at bounding box center [512, 11] width 16 height 16
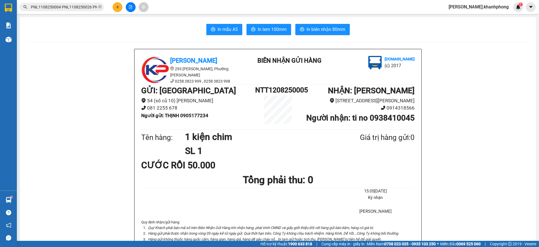
click at [90, 10] on input "PNL1108250004 PNL1108250026 PNL1108250030 PNL1108250034 PNL1108250039" at bounding box center [64, 7] width 66 height 6
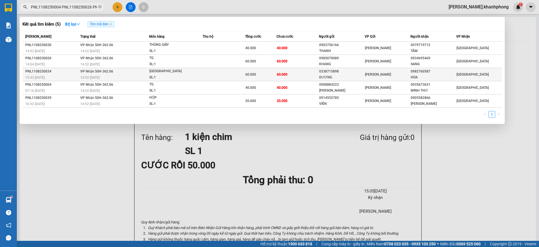
click at [287, 76] on span "60.000" at bounding box center [282, 74] width 11 height 4
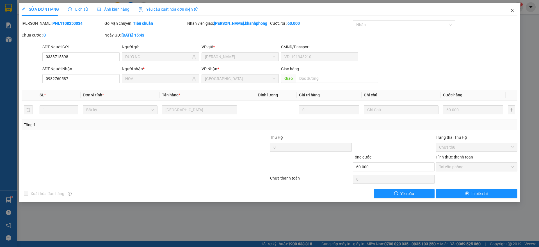
click at [511, 9] on icon "close" at bounding box center [512, 10] width 4 height 4
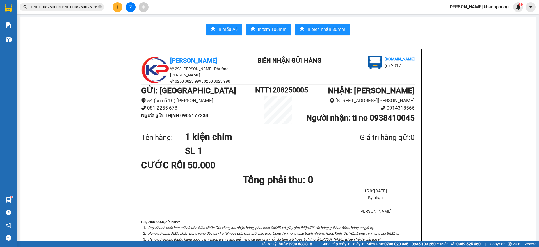
drag, startPoint x: 70, startPoint y: 8, endPoint x: 73, endPoint y: 7, distance: 3.1
click at [71, 7] on input "PNL1108250004 PNL1108250026 PNL1108250030 PNL1108250034 PNL1108250039" at bounding box center [64, 7] width 66 height 6
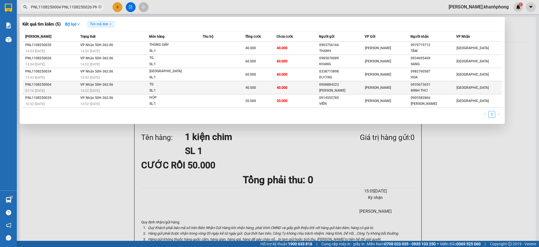
click at [282, 86] on span "40.000" at bounding box center [282, 88] width 11 height 4
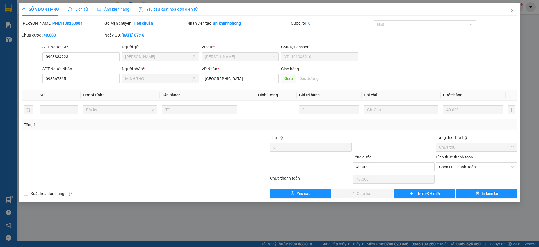
click at [448, 155] on label "Hình thức thanh toán" at bounding box center [454, 157] width 37 height 4
click at [448, 163] on input "Hình thức thanh toán" at bounding box center [474, 167] width 71 height 8
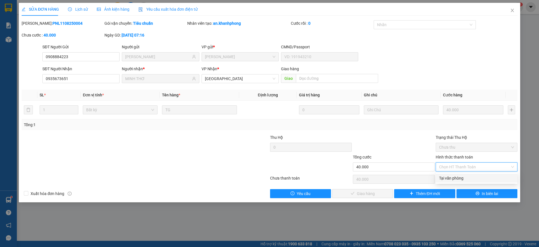
click at [448, 178] on div "Tại văn phòng" at bounding box center [476, 178] width 75 height 6
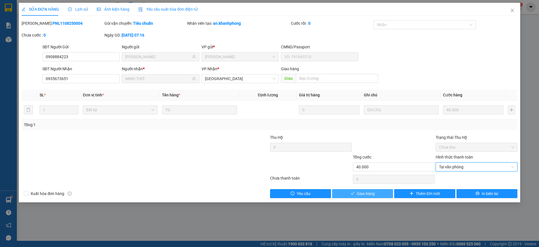
drag, startPoint x: 380, startPoint y: 194, endPoint x: 389, endPoint y: 180, distance: 16.0
click at [380, 194] on button "Giao hàng" at bounding box center [362, 193] width 61 height 9
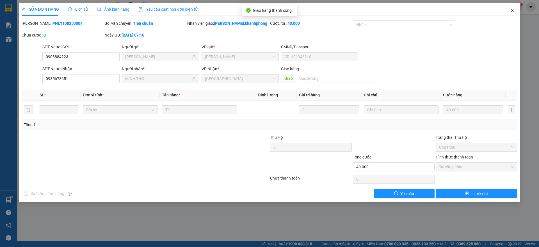
click at [513, 8] on icon "close" at bounding box center [512, 10] width 4 height 4
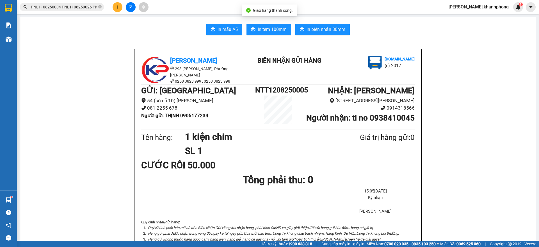
drag, startPoint x: 77, startPoint y: 6, endPoint x: 85, endPoint y: 8, distance: 8.9
click at [79, 7] on input "PNL1108250004 PNL1108250026 PNL1108250030 PNL1108250034 PNL1108250039" at bounding box center [64, 7] width 66 height 6
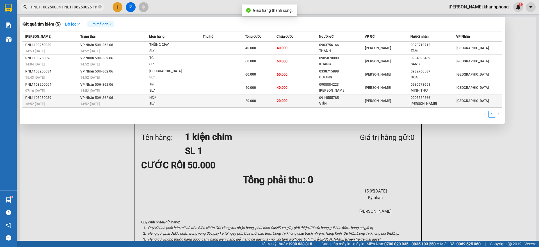
click at [301, 99] on td "20.000" at bounding box center [297, 100] width 42 height 13
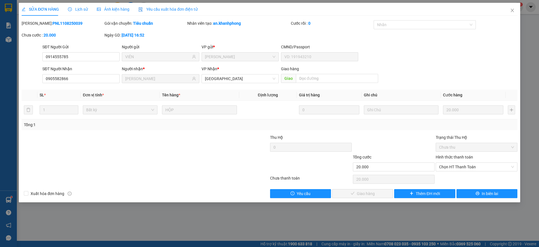
click at [454, 157] on label "Hình thức thanh toán" at bounding box center [454, 157] width 37 height 4
click at [454, 163] on input "Hình thức thanh toán" at bounding box center [474, 167] width 71 height 8
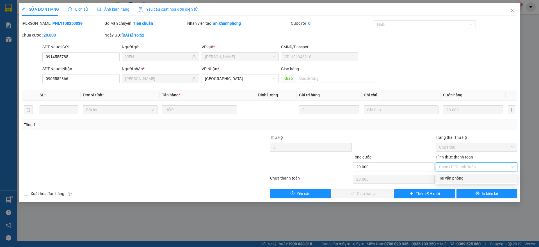
click at [450, 177] on div "Tại văn phòng" at bounding box center [476, 178] width 75 height 6
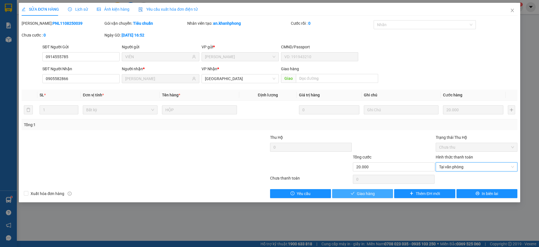
drag, startPoint x: 371, startPoint y: 194, endPoint x: 394, endPoint y: 173, distance: 31.8
click at [371, 194] on span "Giao hàng" at bounding box center [366, 193] width 18 height 6
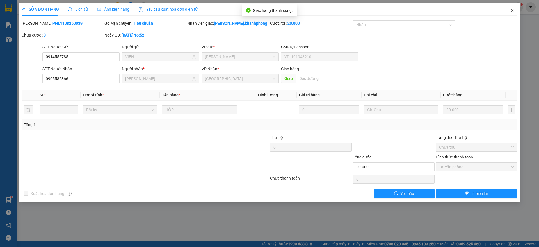
click at [512, 10] on icon "close" at bounding box center [512, 10] width 4 height 4
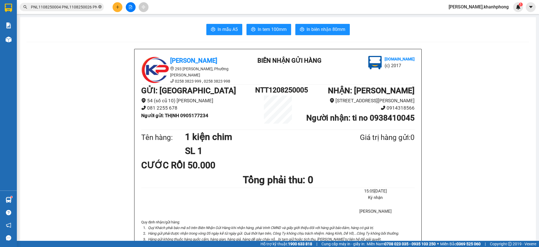
click at [99, 7] on icon "close-circle" at bounding box center [99, 6] width 3 height 3
paste input "PNL1108250041 PNL1108250044 PNL1108250045 PNL1108250051 PNL1108250052"
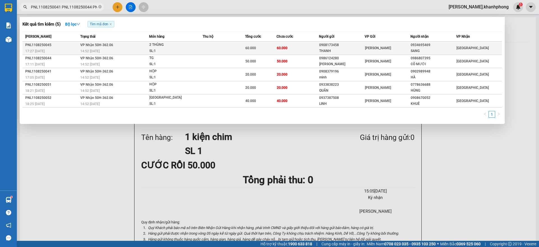
click at [281, 48] on span "60.000" at bounding box center [282, 48] width 11 height 4
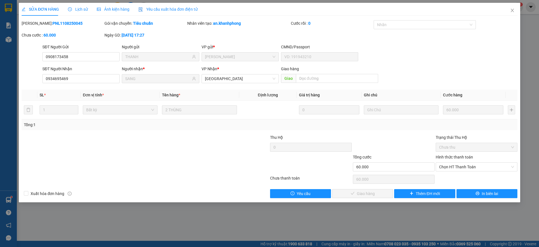
click at [451, 156] on label "Hình thức thanh toán" at bounding box center [454, 157] width 37 height 4
click at [451, 163] on input "Hình thức thanh toán" at bounding box center [474, 167] width 71 height 8
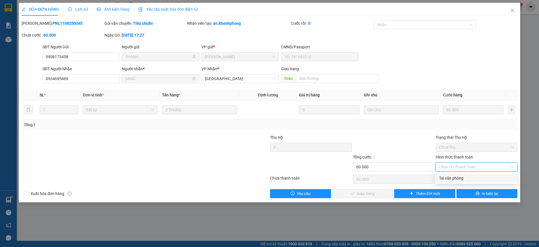
click at [449, 179] on div "Tại văn phòng" at bounding box center [476, 178] width 75 height 6
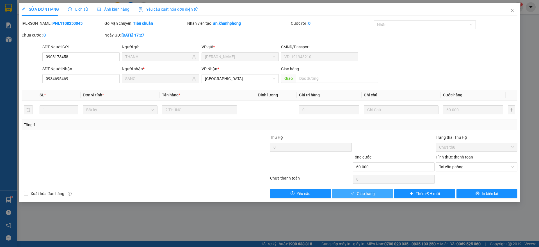
click at [379, 196] on button "Giao hàng" at bounding box center [362, 193] width 61 height 9
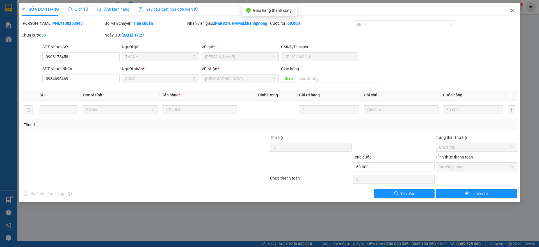
click at [512, 10] on icon "close" at bounding box center [512, 10] width 3 height 3
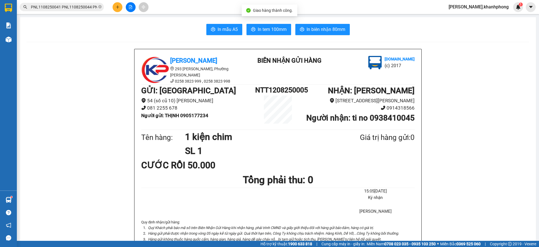
scroll to position [0, 79]
click at [81, 6] on input "PNL1108250041 PNL1108250044 PNL1108250045 PNL1108250051 PNL1108250052" at bounding box center [64, 7] width 66 height 6
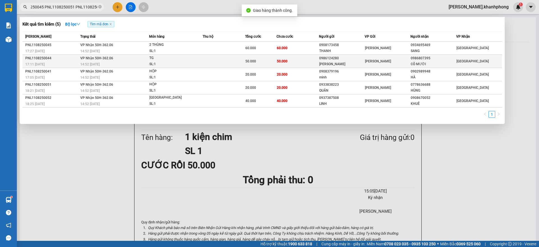
click at [288, 61] on td "50.000" at bounding box center [297, 61] width 42 height 13
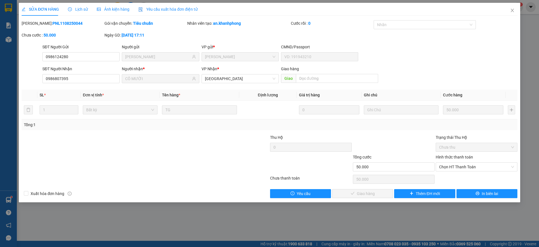
click at [453, 157] on label "Hình thức thanh toán" at bounding box center [454, 157] width 37 height 4
click at [453, 163] on input "Hình thức thanh toán" at bounding box center [474, 167] width 71 height 8
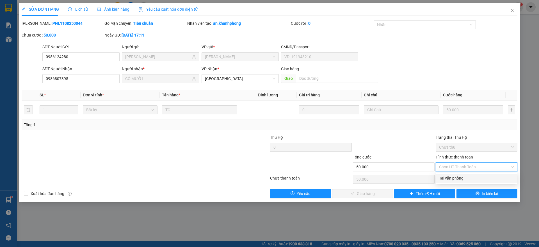
click at [453, 175] on div "Tại văn phòng" at bounding box center [476, 178] width 75 height 6
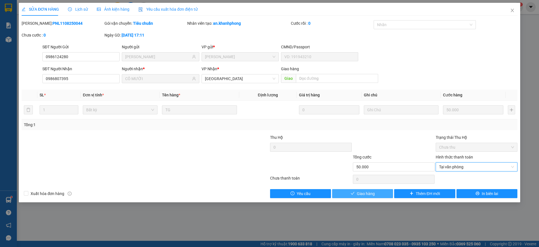
drag, startPoint x: 378, startPoint y: 194, endPoint x: 383, endPoint y: 178, distance: 16.9
click at [378, 194] on button "Giao hàng" at bounding box center [362, 193] width 61 height 9
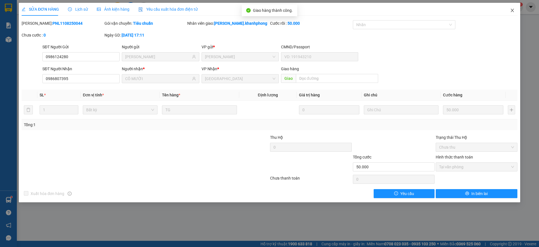
click at [513, 12] on icon "close" at bounding box center [512, 10] width 3 height 3
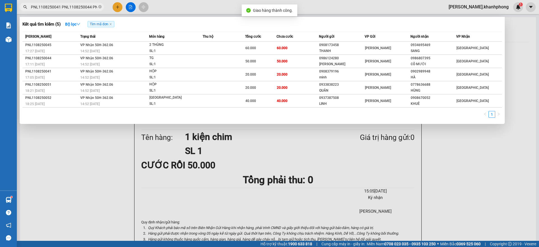
click at [93, 3] on span "PNL1108250041 PNL1108250044 PNL1108250045 PNL1108250051 PNL1108250052" at bounding box center [62, 7] width 84 height 8
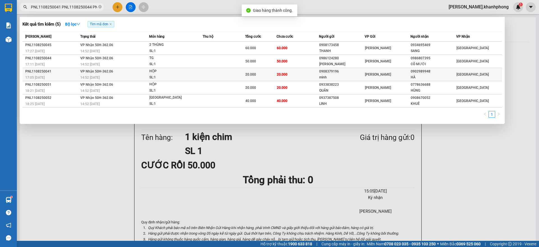
click at [275, 75] on div "20.000" at bounding box center [260, 74] width 31 height 6
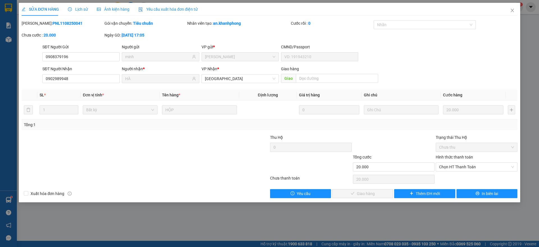
click at [453, 157] on label "Hình thức thanh toán" at bounding box center [454, 157] width 37 height 4
click at [453, 163] on input "Hình thức thanh toán" at bounding box center [474, 167] width 71 height 8
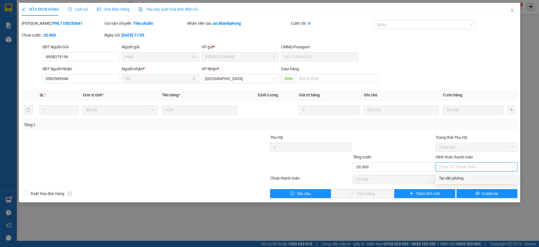
drag, startPoint x: 451, startPoint y: 176, endPoint x: 446, endPoint y: 176, distance: 4.8
click at [450, 176] on div "Tại văn phòng" at bounding box center [476, 178] width 75 height 6
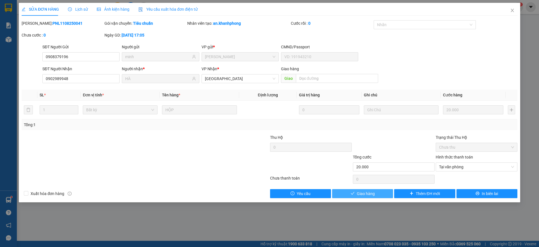
drag, startPoint x: 374, startPoint y: 194, endPoint x: 381, endPoint y: 185, distance: 11.1
click at [374, 195] on span "Giao hàng" at bounding box center [366, 193] width 18 height 6
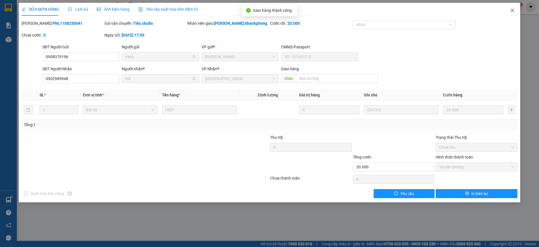
click at [509, 9] on span "Close" at bounding box center [512, 11] width 16 height 16
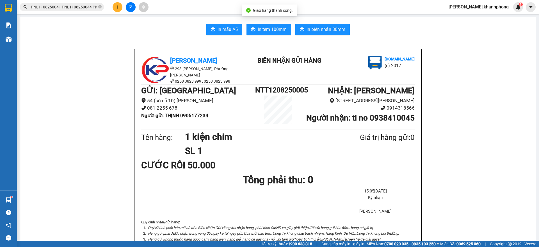
scroll to position [0, 79]
drag, startPoint x: 81, startPoint y: 7, endPoint x: 89, endPoint y: 8, distance: 8.8
click at [86, 8] on input "PNL1108250041 PNL1108250044 PNL1108250045 PNL1108250051 PNL1108250052" at bounding box center [64, 7] width 66 height 6
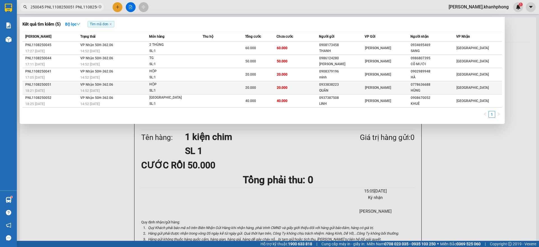
click at [292, 90] on td "20.000" at bounding box center [297, 87] width 42 height 13
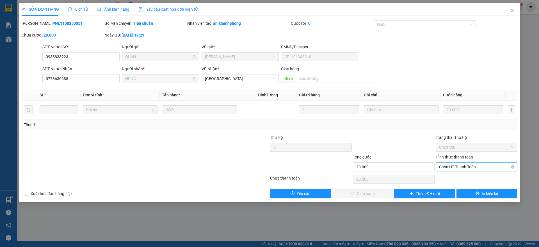
drag, startPoint x: 455, startPoint y: 158, endPoint x: 456, endPoint y: 164, distance: 5.6
click at [455, 159] on label "Hình thức thanh toán" at bounding box center [454, 157] width 37 height 4
click at [455, 163] on input "Hình thức thanh toán" at bounding box center [474, 167] width 71 height 8
drag, startPoint x: 446, startPoint y: 177, endPoint x: 436, endPoint y: 181, distance: 11.3
click at [446, 177] on div "Tại văn phòng" at bounding box center [476, 178] width 75 height 6
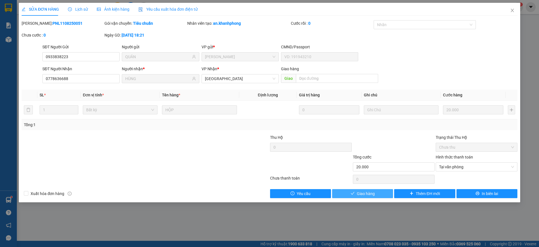
click at [387, 192] on button "Giao hàng" at bounding box center [362, 193] width 61 height 9
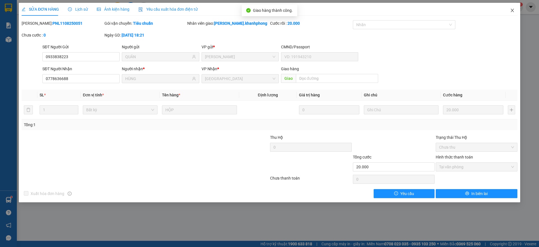
click at [513, 12] on icon "close" at bounding box center [512, 10] width 4 height 4
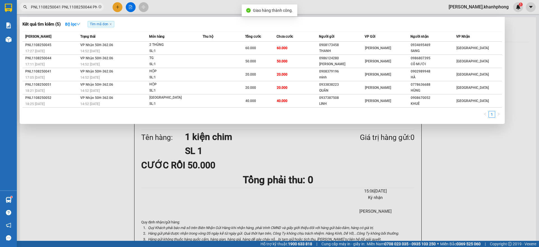
click at [88, 8] on input "PNL1108250041 PNL1108250044 PNL1108250045 PNL1108250051 PNL1108250052" at bounding box center [64, 7] width 66 height 6
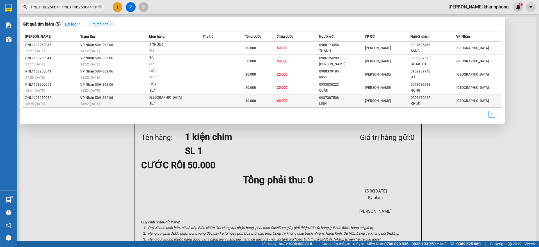
click at [248, 101] on span "40.000" at bounding box center [250, 101] width 11 height 4
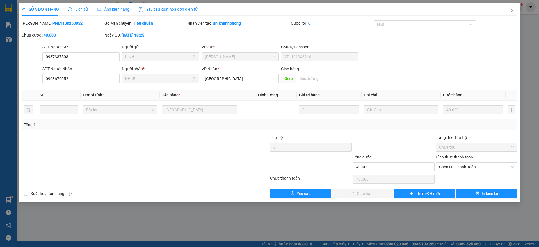
click at [460, 157] on label "Hình thức thanh toán" at bounding box center [454, 157] width 37 height 4
click at [460, 163] on input "Hình thức thanh toán" at bounding box center [474, 167] width 71 height 8
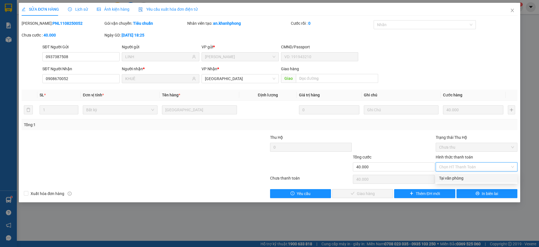
click at [454, 177] on div "Tại văn phòng" at bounding box center [476, 178] width 75 height 6
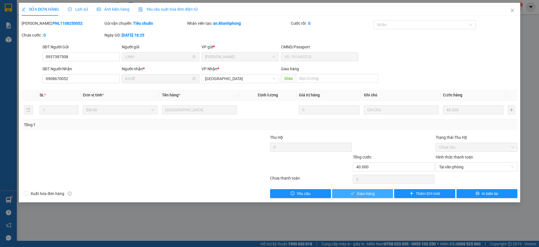
click at [366, 193] on span "Giao hàng" at bounding box center [366, 193] width 18 height 6
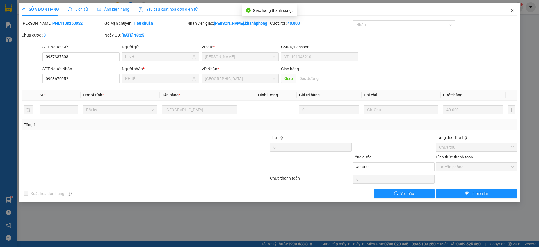
click at [510, 8] on icon "close" at bounding box center [512, 10] width 4 height 4
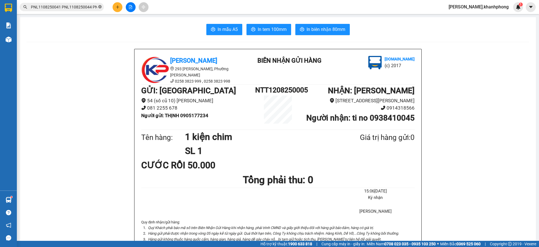
click at [99, 6] on icon "close-circle" at bounding box center [99, 6] width 3 height 3
paste input "LHP1108250001 LHP1108250002 LHP1108250014 LHP1108250016 LHP1108250023"
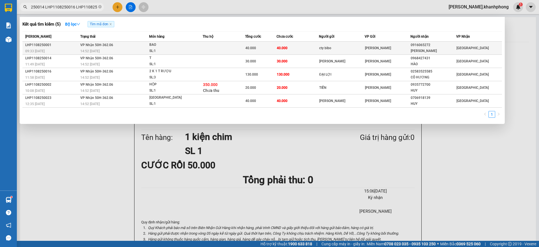
click at [324, 49] on div "cty bibo" at bounding box center [341, 48] width 45 height 6
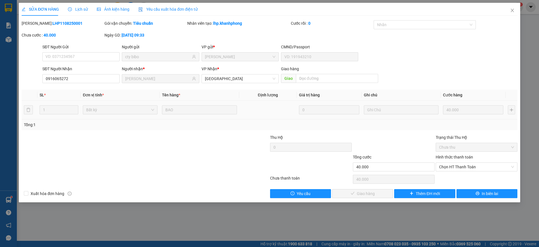
click at [454, 155] on label "Hình thức thanh toán" at bounding box center [454, 157] width 37 height 4
click at [454, 163] on input "Hình thức thanh toán" at bounding box center [474, 167] width 71 height 8
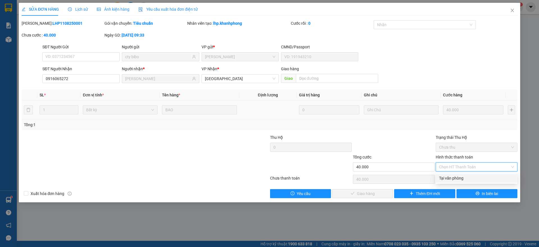
drag, startPoint x: 447, startPoint y: 177, endPoint x: 433, endPoint y: 180, distance: 14.9
click at [447, 177] on div "Tại văn phòng" at bounding box center [476, 178] width 75 height 6
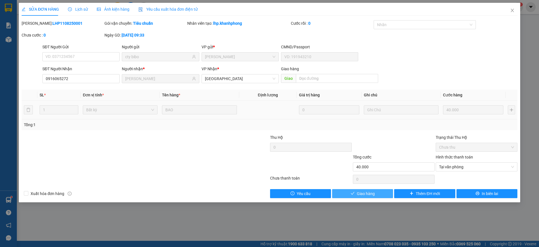
drag, startPoint x: 368, startPoint y: 196, endPoint x: 372, endPoint y: 185, distance: 11.2
click at [368, 195] on span "Giao hàng" at bounding box center [366, 193] width 18 height 6
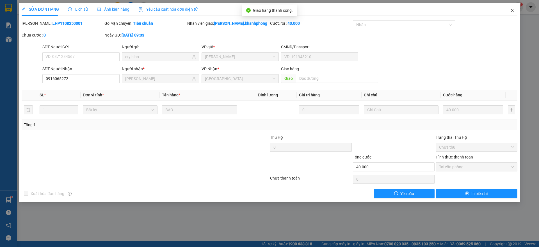
click at [510, 8] on span "Close" at bounding box center [512, 11] width 16 height 16
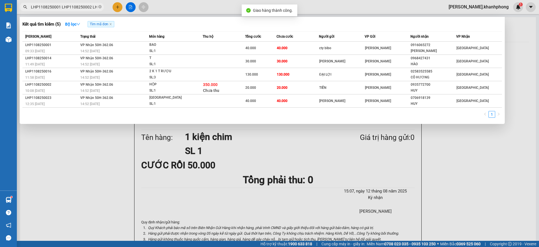
click at [77, 6] on input "LHP1108250001 LHP1108250002 LHP1108250014 LHP1108250016 LHP1108250023" at bounding box center [64, 7] width 66 height 6
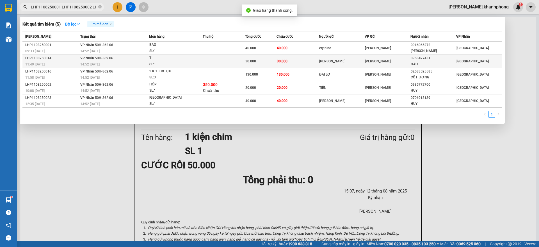
click at [292, 63] on td "30.000" at bounding box center [297, 61] width 42 height 13
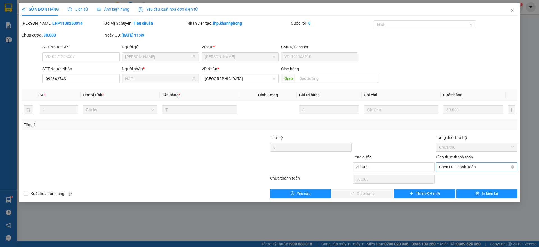
drag, startPoint x: 447, startPoint y: 153, endPoint x: 451, endPoint y: 163, distance: 10.8
click at [448, 153] on div "Trạng thái Thu Hộ Chưa thu" at bounding box center [477, 144] width 82 height 20
click at [463, 156] on label "Hình thức thanh toán" at bounding box center [454, 157] width 37 height 4
click at [463, 163] on input "Hình thức thanh toán" at bounding box center [474, 167] width 71 height 8
click at [461, 178] on div "Tại văn phòng" at bounding box center [476, 178] width 75 height 6
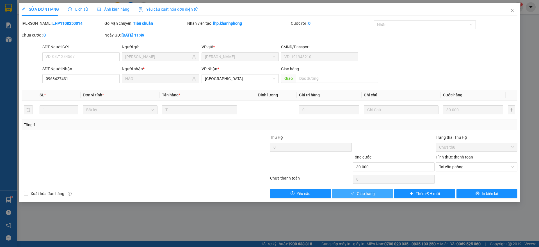
click at [382, 193] on button "Giao hàng" at bounding box center [362, 193] width 61 height 9
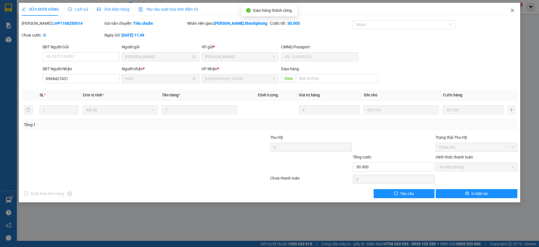
click at [513, 9] on icon "close" at bounding box center [512, 10] width 4 height 4
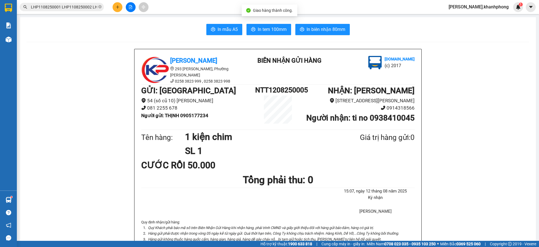
scroll to position [0, 78]
drag, startPoint x: 77, startPoint y: 6, endPoint x: 84, endPoint y: 8, distance: 7.3
click at [78, 6] on input "LHP1108250001 LHP1108250002 LHP1108250014 LHP1108250016 LHP1108250023" at bounding box center [64, 7] width 66 height 6
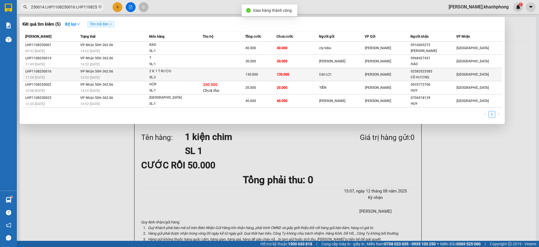
click at [285, 72] on span "130.000" at bounding box center [283, 74] width 13 height 4
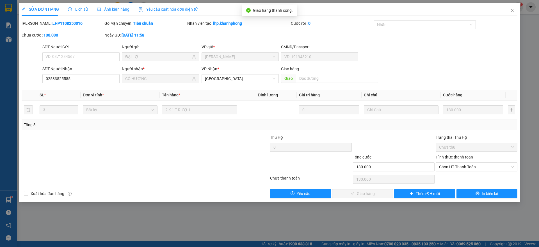
click at [466, 157] on label "Hình thức thanh toán" at bounding box center [454, 157] width 37 height 4
click at [466, 163] on input "Hình thức thanh toán" at bounding box center [474, 167] width 71 height 8
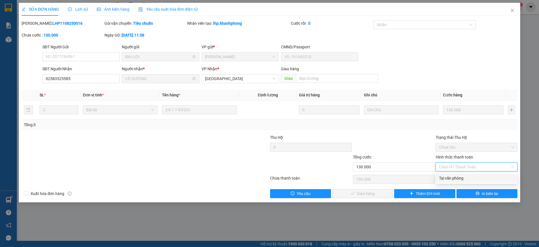
click at [460, 177] on div "Tại văn phòng" at bounding box center [476, 178] width 75 height 6
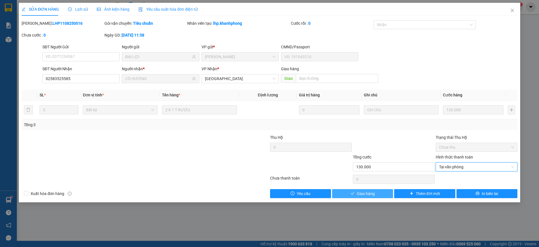
drag, startPoint x: 358, startPoint y: 191, endPoint x: 371, endPoint y: 185, distance: 13.4
click at [359, 191] on span "Giao hàng" at bounding box center [366, 193] width 18 height 6
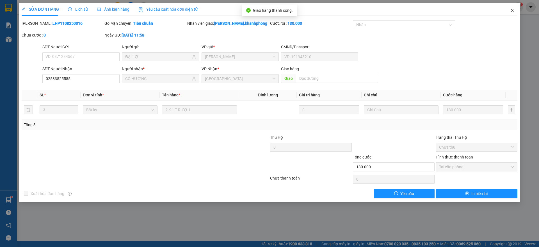
click at [512, 11] on icon "close" at bounding box center [512, 10] width 3 height 3
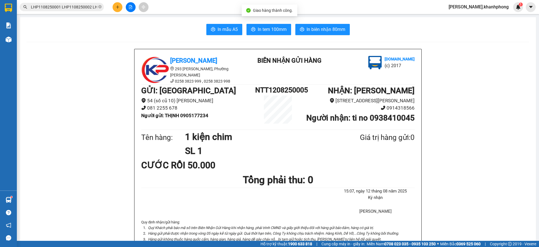
click at [88, 9] on input "LHP1108250001 LHP1108250002 LHP1108250014 LHP1108250016 LHP1108250023" at bounding box center [64, 7] width 66 height 6
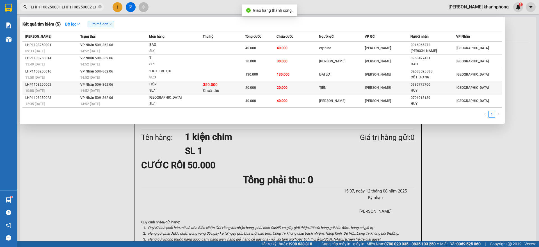
click at [281, 88] on span "20.000" at bounding box center [282, 88] width 11 height 4
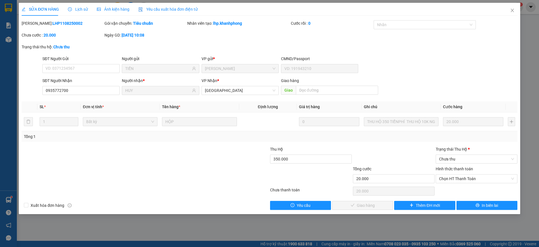
click at [461, 169] on label "Hình thức thanh toán" at bounding box center [454, 168] width 37 height 4
click at [461, 174] on input "Hình thức thanh toán" at bounding box center [474, 178] width 71 height 8
click at [460, 189] on div "Tại văn phòng" at bounding box center [476, 190] width 75 height 6
drag, startPoint x: 381, startPoint y: 206, endPoint x: 388, endPoint y: 196, distance: 11.3
click at [382, 206] on button "Giao hàng" at bounding box center [362, 205] width 61 height 9
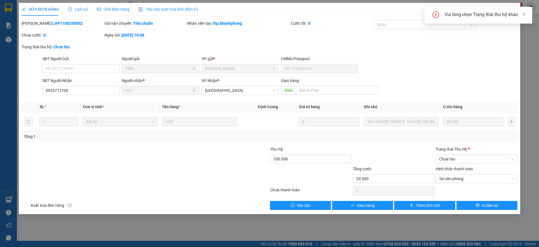
click at [526, 13] on div "Vui lòng chọn Trạng thái thu hộ khác" at bounding box center [478, 15] width 108 height 17
click at [377, 202] on button "Giao hàng" at bounding box center [362, 205] width 61 height 9
click at [452, 150] on div "Trạng thái [PERSON_NAME] *" at bounding box center [477, 149] width 82 height 6
click at [452, 155] on input "Trạng thái [PERSON_NAME] *" at bounding box center [474, 159] width 71 height 8
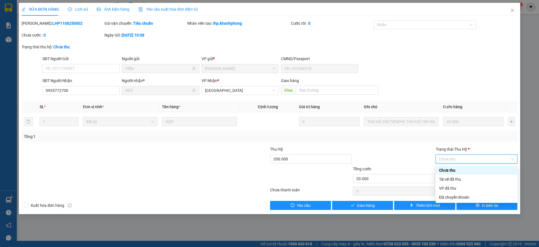
click at [486, 95] on div "SĐT Người Nhận 0935772700 Người nhận * HUY VP Nhận * [GEOGRAPHIC_DATA] Giao hàn…" at bounding box center [279, 87] width 477 height 20
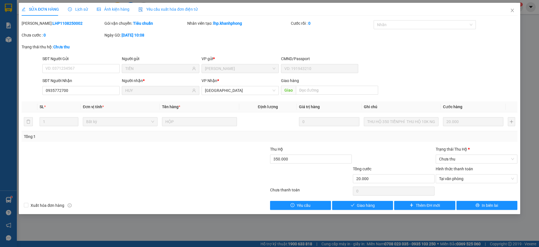
click at [452, 148] on div "Trạng thái [PERSON_NAME] *" at bounding box center [477, 149] width 82 height 6
click at [452, 155] on input "Trạng thái [PERSON_NAME] *" at bounding box center [474, 159] width 71 height 8
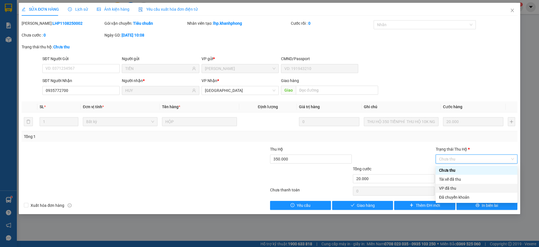
click at [450, 191] on div "VP đã thu" at bounding box center [476, 188] width 75 height 6
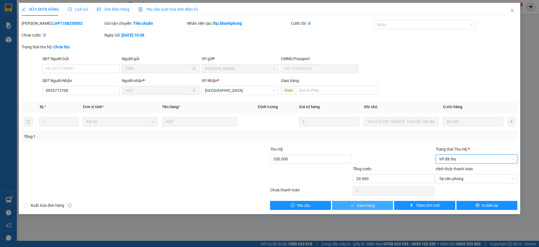
drag, startPoint x: 371, startPoint y: 204, endPoint x: 380, endPoint y: 200, distance: 10.3
click at [371, 205] on span "Giao hàng" at bounding box center [366, 205] width 18 height 6
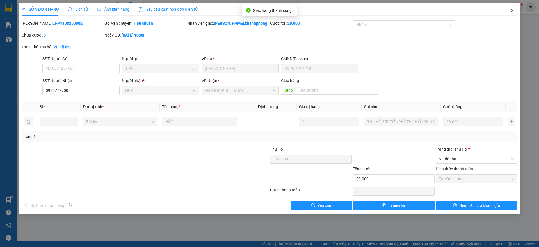
click at [509, 11] on span "Close" at bounding box center [512, 11] width 16 height 16
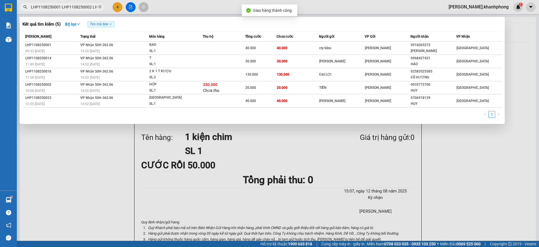
scroll to position [0, 78]
click at [89, 6] on input "LHP1108250001 LHP1108250002 LHP1108250014 LHP1108250016 LHP1108250023" at bounding box center [64, 7] width 66 height 6
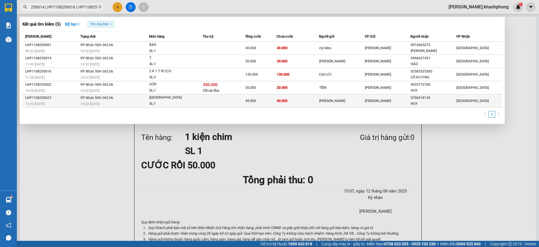
scroll to position [0, 0]
click at [279, 101] on span "40.000" at bounding box center [282, 101] width 11 height 4
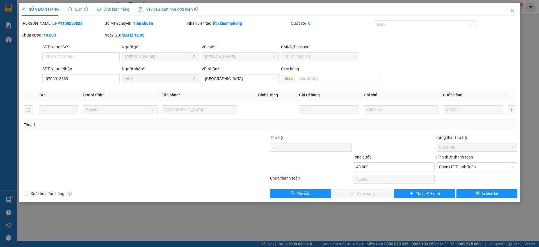
click at [446, 155] on label "Hình thức thanh toán" at bounding box center [454, 157] width 37 height 4
click at [446, 163] on input "Hình thức thanh toán" at bounding box center [474, 167] width 71 height 8
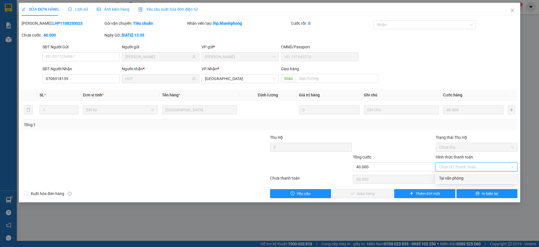
click at [453, 173] on div "Total Paid Fee 0 Total UnPaid Fee 40.000 Cash Collection Total Fee Mã ĐH: LHP11…" at bounding box center [270, 109] width 496 height 178
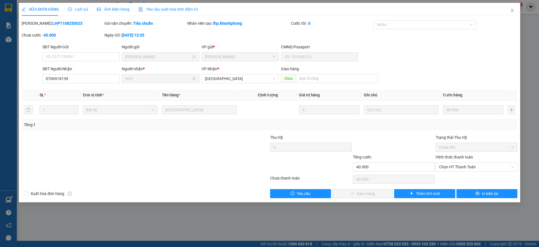
click at [454, 155] on label "Hình thức thanh toán" at bounding box center [454, 157] width 37 height 4
click at [454, 163] on input "Hình thức thanh toán" at bounding box center [474, 167] width 71 height 8
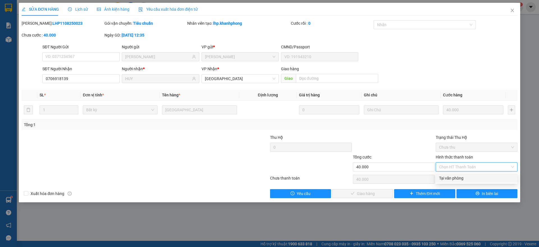
click at [454, 178] on div "Tại văn phòng" at bounding box center [476, 178] width 75 height 6
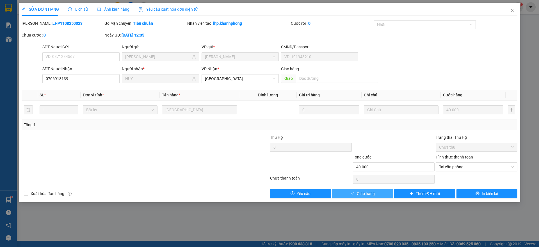
click at [377, 192] on button "Giao hàng" at bounding box center [362, 193] width 61 height 9
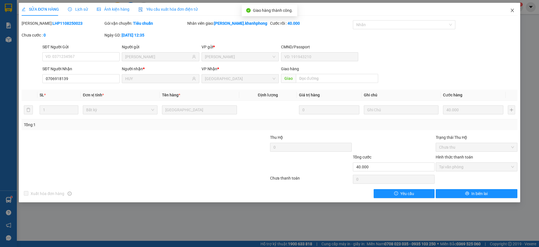
click at [511, 12] on icon "close" at bounding box center [512, 10] width 4 height 4
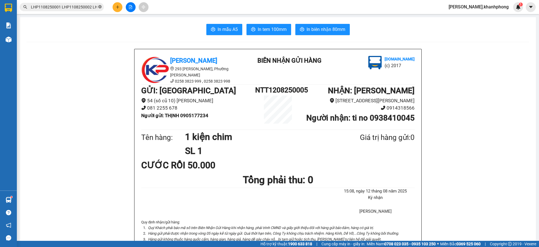
scroll to position [0, 78]
click at [100, 6] on icon "close-circle" at bounding box center [99, 6] width 3 height 3
paste input "LHP1108250026 LHP1108250028 LHP1108250038 LHP1108250051 LHP1108250064"
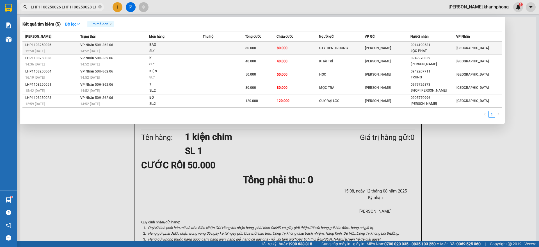
click at [287, 47] on span "80.000" at bounding box center [282, 48] width 11 height 4
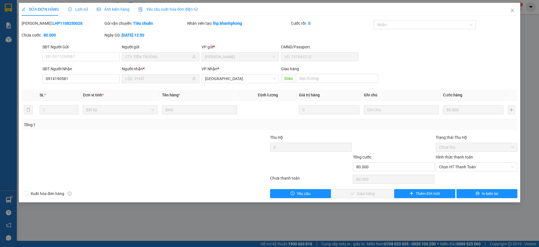
click at [462, 157] on label "Hình thức thanh toán" at bounding box center [454, 157] width 37 height 4
click at [462, 163] on input "Hình thức thanh toán" at bounding box center [474, 167] width 71 height 8
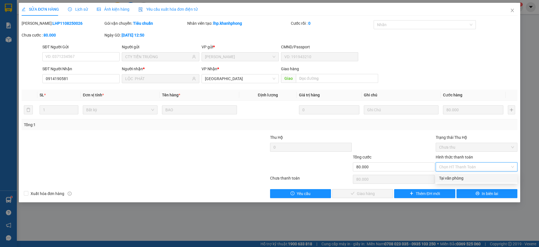
click at [455, 178] on div "Tại văn phòng" at bounding box center [476, 178] width 75 height 6
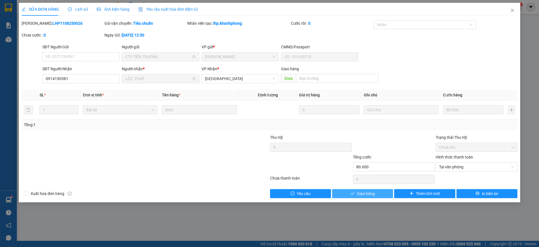
drag, startPoint x: 376, startPoint y: 193, endPoint x: 382, endPoint y: 186, distance: 9.3
click at [376, 193] on button "Giao hàng" at bounding box center [362, 193] width 61 height 9
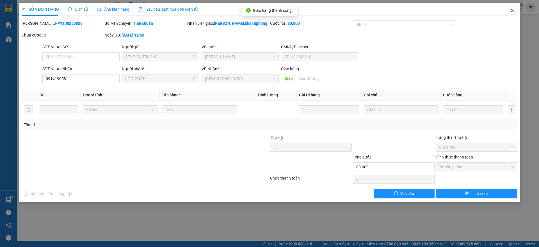
click at [512, 7] on span "Close" at bounding box center [512, 11] width 16 height 16
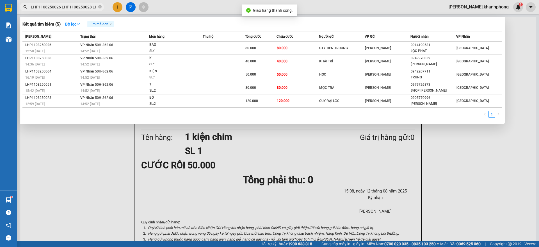
click at [60, 3] on span "LHP1108250026 LHP1108250028 LHP1108250038 LHP1108250051 LHP1108250064" at bounding box center [62, 7] width 84 height 8
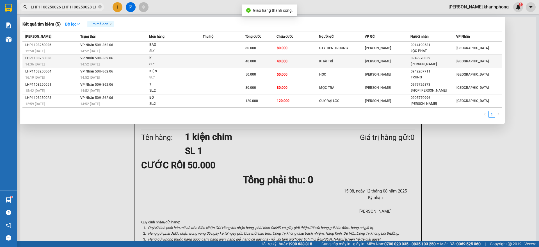
click at [276, 60] on div "40.000" at bounding box center [260, 61] width 31 height 6
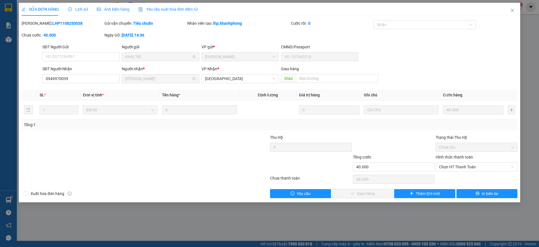
drag, startPoint x: 440, startPoint y: 159, endPoint x: 445, endPoint y: 159, distance: 4.8
click at [440, 159] on label "Hình thức thanh toán" at bounding box center [454, 157] width 37 height 4
click at [440, 163] on input "Hình thức thanh toán" at bounding box center [474, 167] width 71 height 8
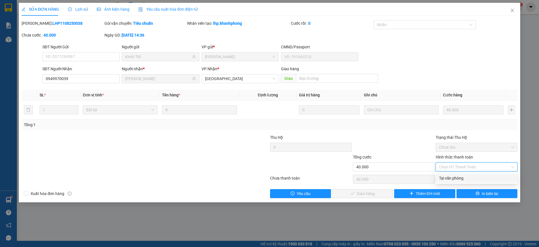
drag, startPoint x: 455, startPoint y: 179, endPoint x: 413, endPoint y: 178, distance: 41.5
click at [455, 179] on div "Tại văn phòng" at bounding box center [476, 178] width 75 height 6
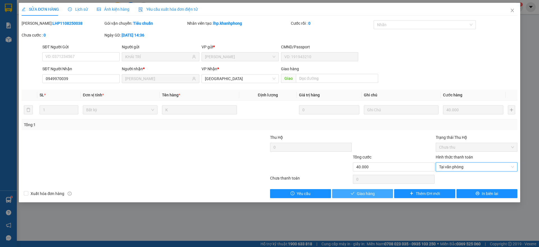
click at [374, 192] on button "Giao hàng" at bounding box center [362, 193] width 61 height 9
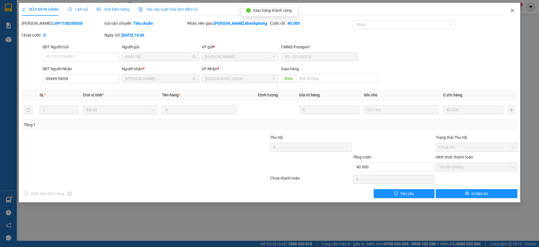
click at [512, 7] on span "Close" at bounding box center [512, 11] width 16 height 16
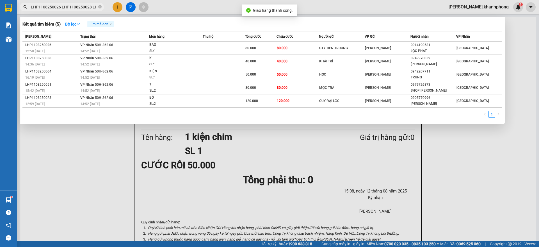
scroll to position [0, 78]
click at [85, 4] on input "LHP1108250026 LHP1108250028 LHP1108250038 LHP1108250051 LHP1108250064" at bounding box center [64, 7] width 66 height 6
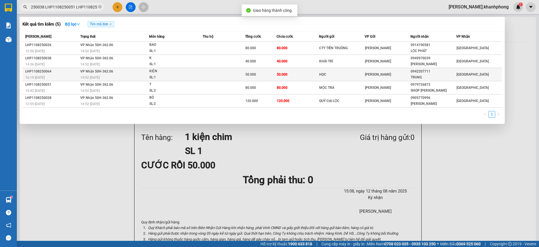
scroll to position [0, 0]
click at [282, 73] on span "50.000" at bounding box center [282, 74] width 11 height 4
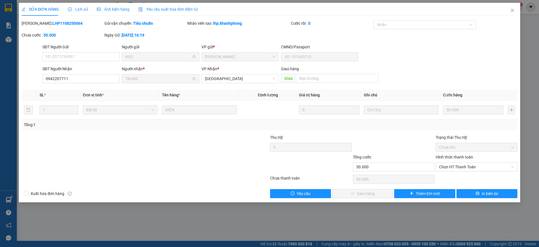
click at [445, 158] on label "Hình thức thanh toán" at bounding box center [454, 157] width 37 height 4
click at [445, 163] on input "Hình thức thanh toán" at bounding box center [474, 167] width 71 height 8
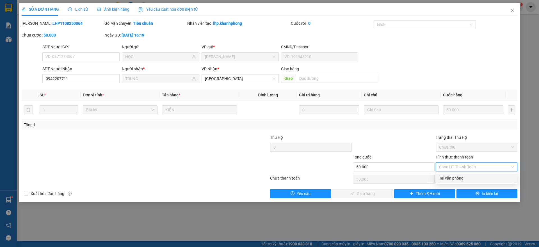
click at [449, 178] on div "Tại văn phòng" at bounding box center [476, 178] width 75 height 6
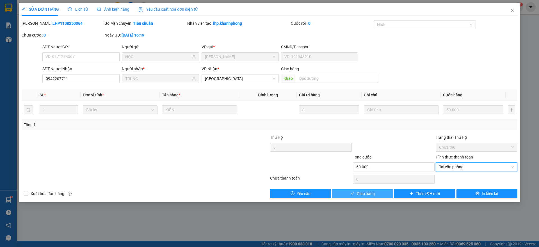
click at [381, 193] on button "Giao hàng" at bounding box center [362, 193] width 61 height 9
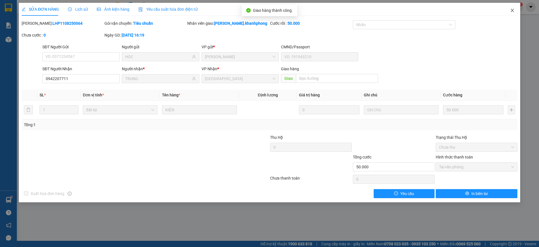
click at [511, 8] on span "Close" at bounding box center [512, 11] width 16 height 16
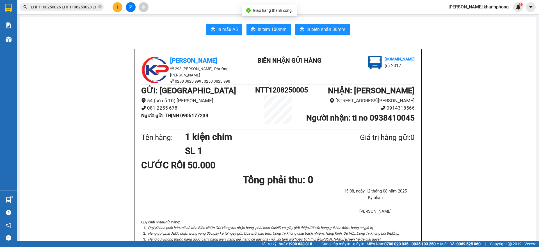
scroll to position [0, 78]
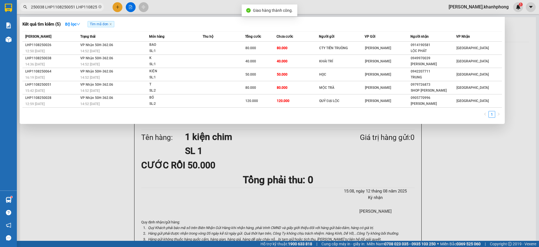
click at [89, 6] on input "LHP1108250026 LHP1108250028 LHP1108250038 LHP1108250051 LHP1108250064" at bounding box center [64, 7] width 66 height 6
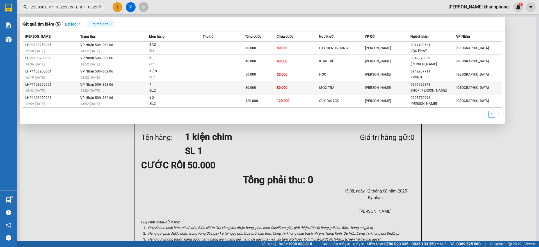
scroll to position [0, 0]
click at [250, 89] on span "80.000" at bounding box center [250, 88] width 11 height 4
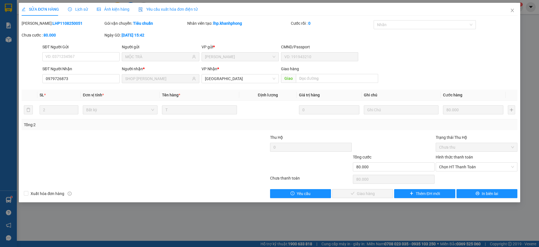
click at [462, 157] on label "Hình thức thanh toán" at bounding box center [454, 157] width 37 height 4
click at [462, 163] on input "Hình thức thanh toán" at bounding box center [474, 167] width 71 height 8
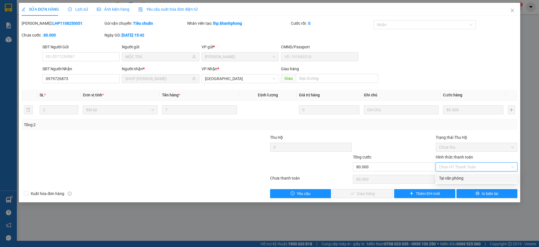
click at [454, 177] on div "Tại văn phòng" at bounding box center [476, 178] width 75 height 6
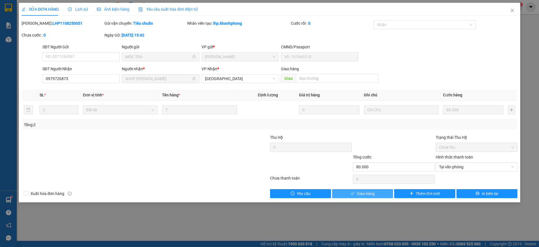
click at [359, 194] on span "Giao hàng" at bounding box center [366, 193] width 18 height 6
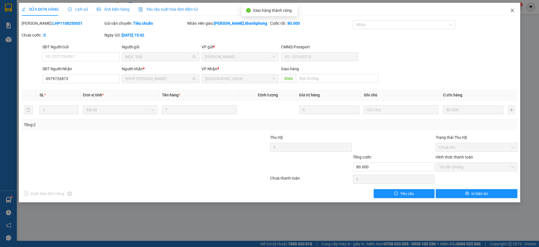
click at [513, 10] on icon "close" at bounding box center [512, 10] width 3 height 3
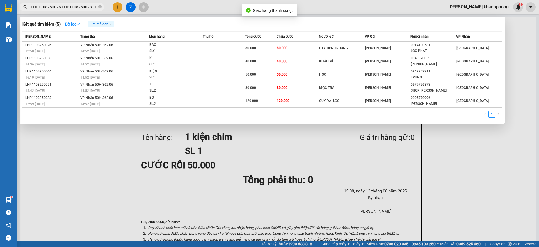
click at [86, 3] on span "LHP1108250026 LHP1108250028 LHP1108250038 LHP1108250051 LHP1108250064" at bounding box center [62, 7] width 84 height 8
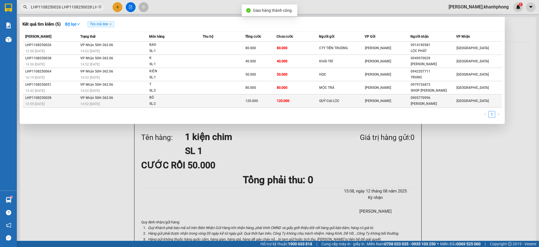
click at [253, 101] on span "120.000" at bounding box center [251, 101] width 13 height 4
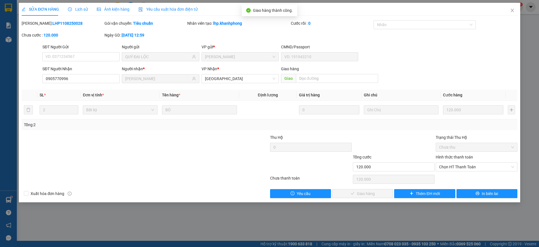
click at [442, 156] on label "Hình thức thanh toán" at bounding box center [454, 157] width 37 height 4
click at [442, 163] on input "Hình thức thanh toán" at bounding box center [474, 167] width 71 height 8
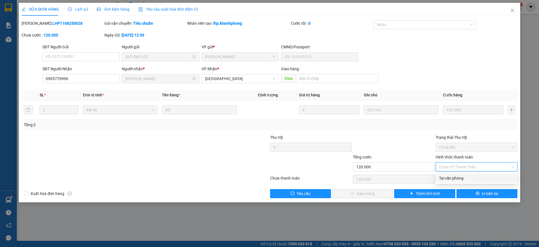
click at [454, 176] on div "Tại văn phòng" at bounding box center [476, 178] width 75 height 6
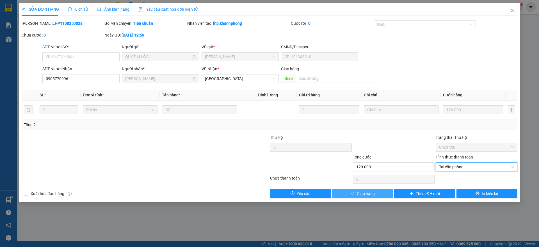
click at [370, 194] on span "Giao hàng" at bounding box center [366, 193] width 18 height 6
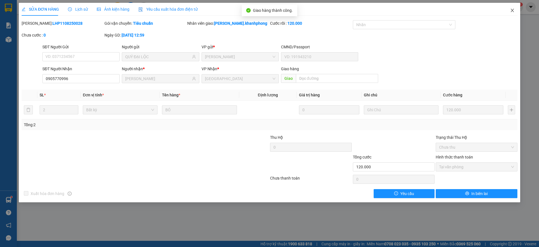
click at [512, 8] on icon "close" at bounding box center [512, 10] width 4 height 4
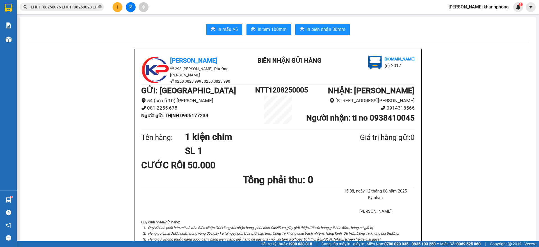
click at [100, 6] on icon "close-circle" at bounding box center [99, 6] width 3 height 3
paste input "LHP1108250070 LHP1108250078 LHP1108250079 LHP1108250086 LHP1108250087"
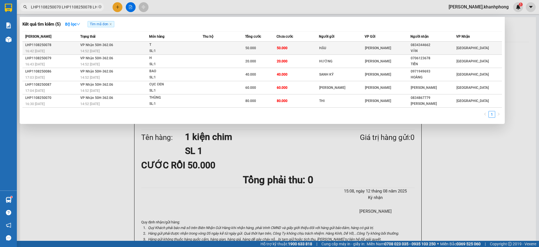
click at [283, 51] on td "50.000" at bounding box center [297, 48] width 42 height 13
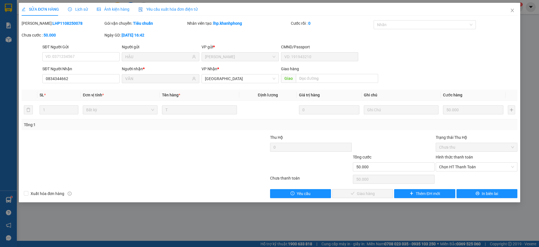
click at [459, 152] on div "Trạng thái Thu Hộ Chưa thu" at bounding box center [477, 144] width 82 height 20
drag, startPoint x: 450, startPoint y: 154, endPoint x: 451, endPoint y: 170, distance: 16.0
click at [450, 154] on div "Hình thức thanh toán" at bounding box center [477, 158] width 82 height 8
click at [445, 152] on div "Trạng thái Thu Hộ Chưa thu" at bounding box center [477, 144] width 82 height 20
click at [445, 155] on label "Hình thức thanh toán" at bounding box center [454, 157] width 37 height 4
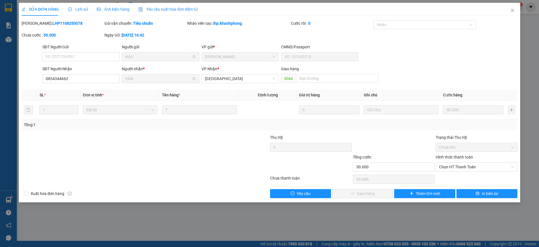
click at [445, 163] on input "Hình thức thanh toán" at bounding box center [474, 167] width 71 height 8
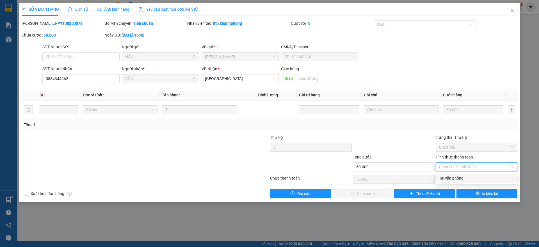
click at [448, 176] on div "Tại văn phòng" at bounding box center [476, 178] width 75 height 6
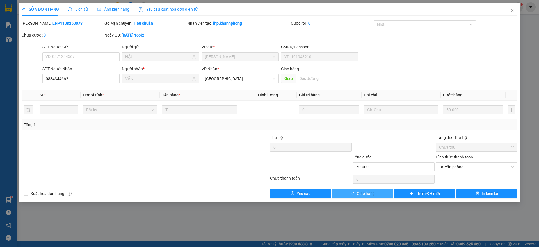
drag, startPoint x: 381, startPoint y: 194, endPoint x: 391, endPoint y: 180, distance: 17.2
click at [380, 194] on button "Giao hàng" at bounding box center [362, 193] width 61 height 9
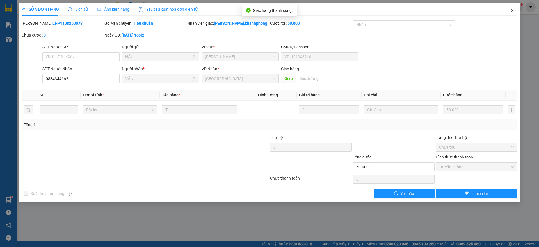
click at [515, 7] on span "Close" at bounding box center [512, 11] width 16 height 16
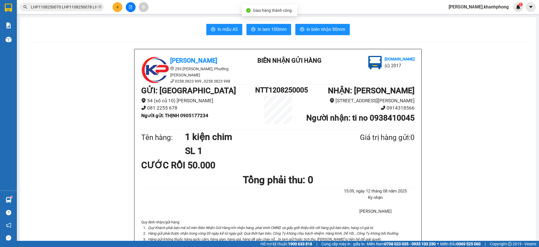
click at [89, 8] on input "LHP1108250070 LHP1108250078 LHP1108250079 LHP1108250086 LHP1108250087" at bounding box center [64, 7] width 66 height 6
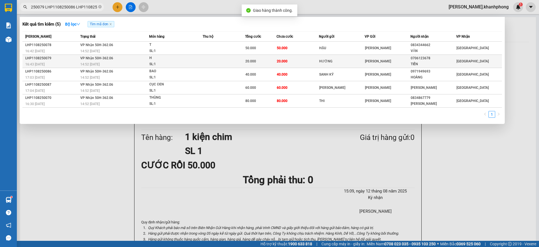
click at [258, 62] on div "20.000" at bounding box center [260, 61] width 31 height 6
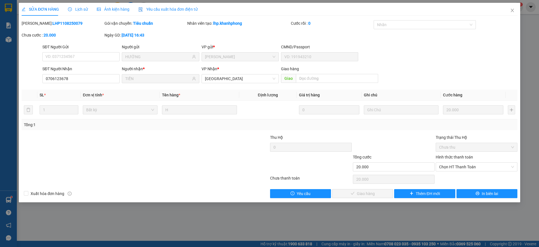
click at [467, 158] on label "Hình thức thanh toán" at bounding box center [454, 157] width 37 height 4
click at [467, 163] on input "Hình thức thanh toán" at bounding box center [474, 167] width 71 height 8
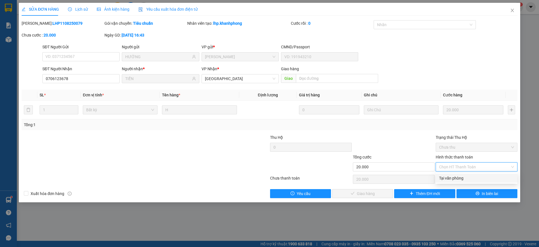
click at [456, 177] on div "Tại văn phòng" at bounding box center [476, 178] width 75 height 6
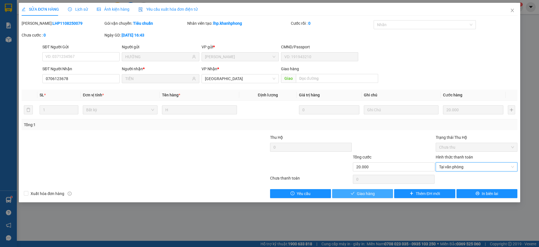
drag, startPoint x: 371, startPoint y: 196, endPoint x: 387, endPoint y: 186, distance: 19.0
click at [371, 195] on span "Giao hàng" at bounding box center [366, 193] width 18 height 6
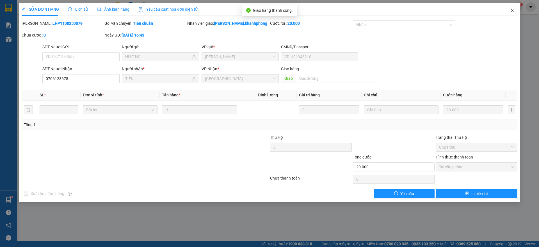
click at [512, 11] on icon "close" at bounding box center [512, 10] width 4 height 4
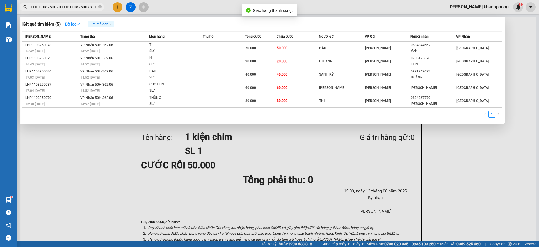
scroll to position [0, 78]
click at [91, 8] on input "LHP1108250070 LHP1108250078 LHP1108250079 LHP1108250086 LHP1108250087" at bounding box center [64, 7] width 66 height 6
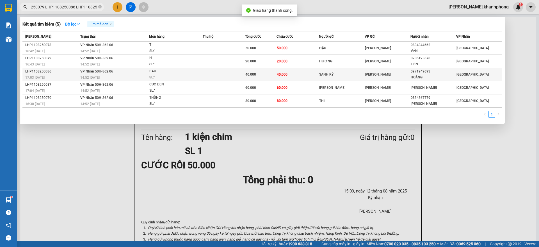
scroll to position [0, 0]
click at [284, 75] on span "40.000" at bounding box center [282, 74] width 11 height 4
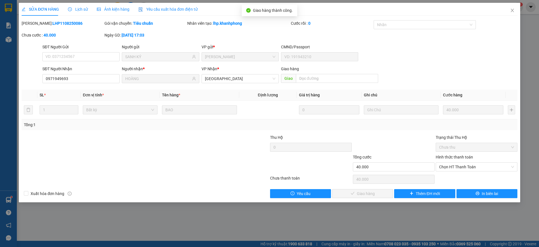
click at [462, 156] on label "Hình thức thanh toán" at bounding box center [454, 157] width 37 height 4
click at [462, 163] on input "Hình thức thanh toán" at bounding box center [474, 167] width 71 height 8
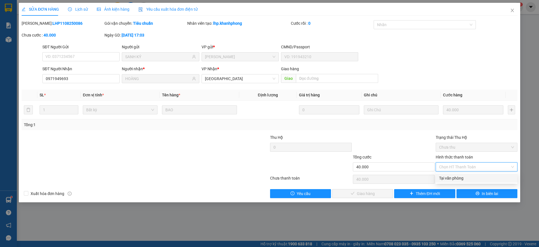
drag, startPoint x: 455, startPoint y: 177, endPoint x: 411, endPoint y: 181, distance: 44.5
click at [456, 177] on div "Tại văn phòng" at bounding box center [476, 178] width 75 height 6
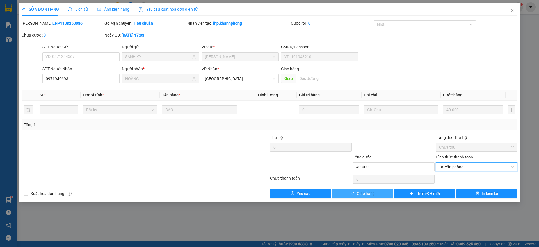
click at [373, 194] on span "Giao hàng" at bounding box center [366, 193] width 18 height 6
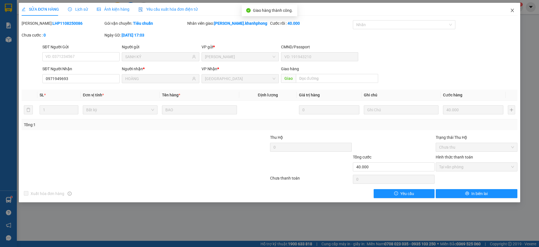
drag, startPoint x: 514, startPoint y: 11, endPoint x: 492, endPoint y: 16, distance: 22.5
click at [513, 11] on icon "close" at bounding box center [512, 10] width 4 height 4
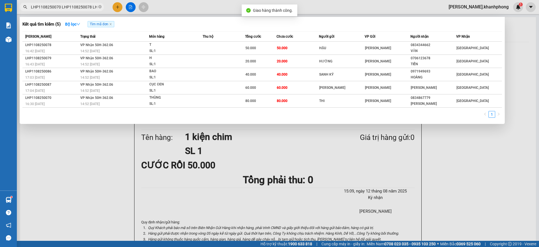
scroll to position [0, 78]
drag, startPoint x: 79, startPoint y: 8, endPoint x: 84, endPoint y: 8, distance: 5.3
click at [79, 7] on input "LHP1108250070 LHP1108250078 LHP1108250079 LHP1108250086 LHP1108250087" at bounding box center [64, 7] width 66 height 6
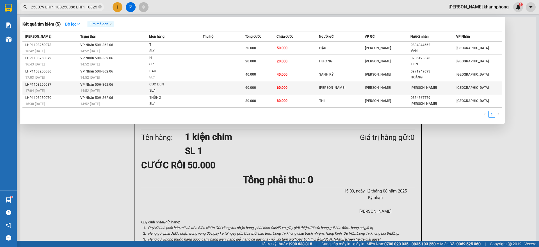
click at [282, 85] on span "60.000" at bounding box center [282, 87] width 11 height 4
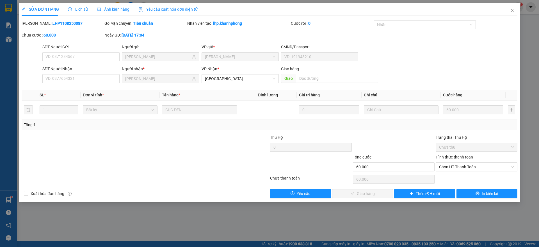
click at [466, 156] on label "Hình thức thanh toán" at bounding box center [454, 157] width 37 height 4
click at [466, 163] on input "Hình thức thanh toán" at bounding box center [474, 167] width 71 height 8
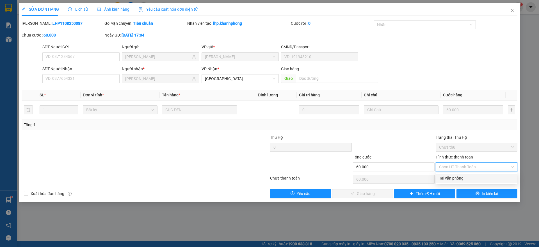
drag, startPoint x: 457, startPoint y: 180, endPoint x: 458, endPoint y: 177, distance: 2.8
click at [457, 179] on div "Tại văn phòng" at bounding box center [476, 178] width 75 height 6
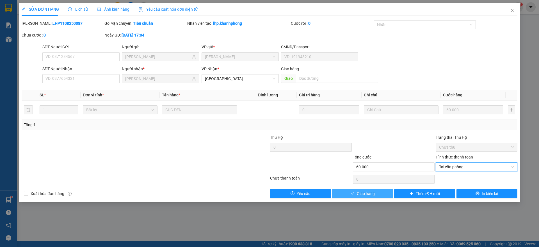
drag, startPoint x: 363, startPoint y: 193, endPoint x: 400, endPoint y: 174, distance: 41.3
click at [364, 193] on span "Giao hàng" at bounding box center [366, 193] width 18 height 6
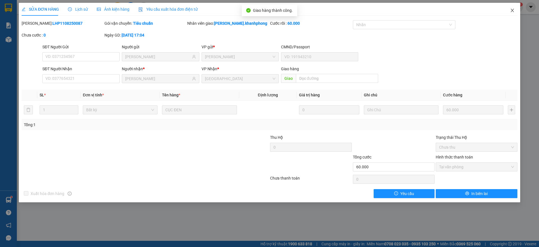
drag, startPoint x: 510, startPoint y: 10, endPoint x: 503, endPoint y: 12, distance: 7.8
click at [511, 10] on icon "close" at bounding box center [512, 10] width 4 height 4
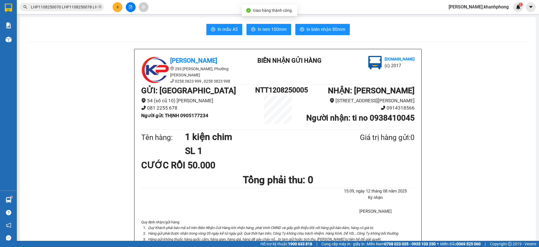
scroll to position [0, 78]
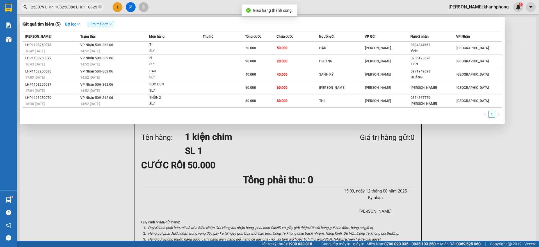
click at [86, 5] on input "LHP1108250070 LHP1108250078 LHP1108250079 LHP1108250086 LHP1108250087" at bounding box center [64, 7] width 66 height 6
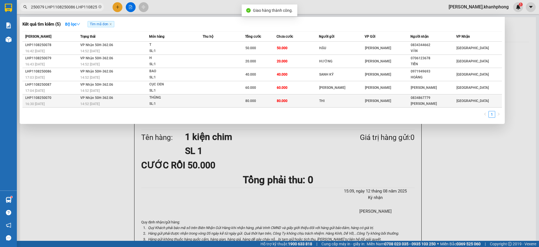
click at [249, 99] on span "80.000" at bounding box center [250, 101] width 11 height 4
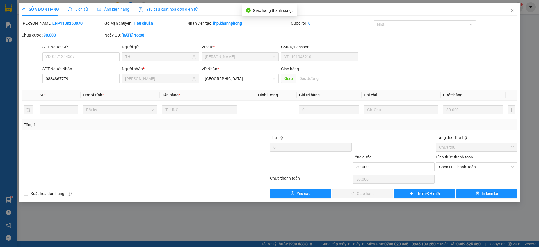
click at [452, 154] on form "Thu Hộ 0 Trạng thái Thu Hộ Chưa thu Tổng cước 80.000 Hình thức thanh toán Chọn …" at bounding box center [270, 153] width 496 height 39
click at [458, 159] on label "Hình thức thanh toán" at bounding box center [454, 157] width 37 height 4
click at [458, 163] on input "Hình thức thanh toán" at bounding box center [474, 167] width 71 height 8
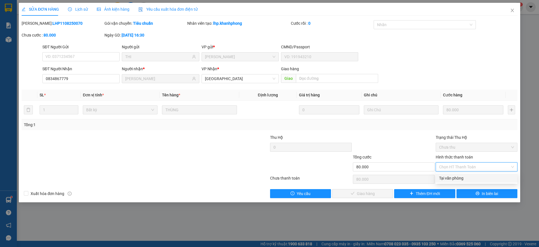
click at [451, 178] on div "Tại văn phòng" at bounding box center [476, 178] width 75 height 6
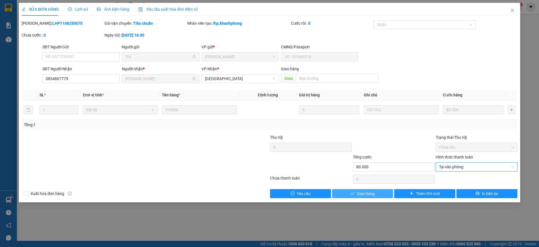
click at [369, 193] on span "Giao hàng" at bounding box center [366, 193] width 18 height 6
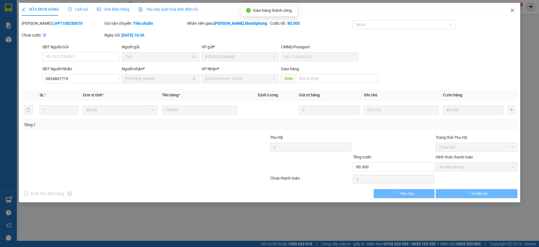
click at [511, 10] on icon "close" at bounding box center [512, 10] width 4 height 4
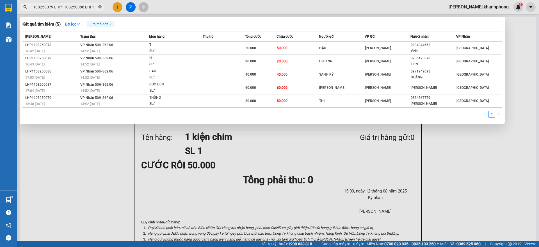
click at [100, 7] on icon "close-circle" at bounding box center [99, 6] width 3 height 3
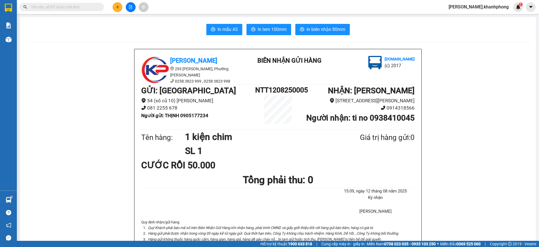
paste input "LHP1108250090 LHP1108250098 LHP1108250102 LHP1108250104 LHP1108250105"
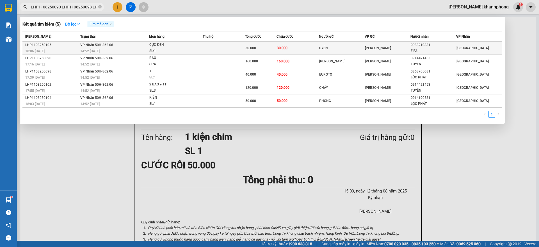
click at [291, 46] on td "30.000" at bounding box center [297, 48] width 42 height 13
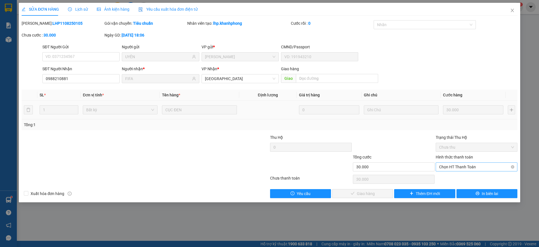
drag, startPoint x: 443, startPoint y: 156, endPoint x: 447, endPoint y: 167, distance: 11.7
click at [443, 156] on label "Hình thức thanh toán" at bounding box center [454, 157] width 37 height 4
click at [443, 163] on input "Hình thức thanh toán" at bounding box center [474, 167] width 71 height 8
click at [450, 177] on div "Tại văn phòng" at bounding box center [476, 178] width 75 height 6
click at [381, 195] on button "Giao hàng" at bounding box center [362, 193] width 61 height 9
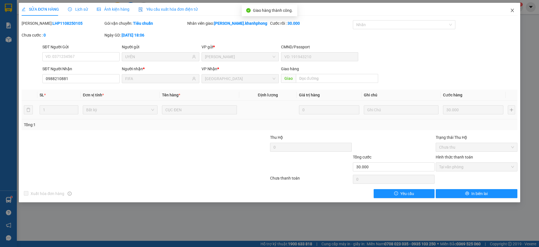
drag, startPoint x: 515, startPoint y: 7, endPoint x: 502, endPoint y: 11, distance: 13.3
click at [514, 7] on span "Close" at bounding box center [512, 11] width 16 height 16
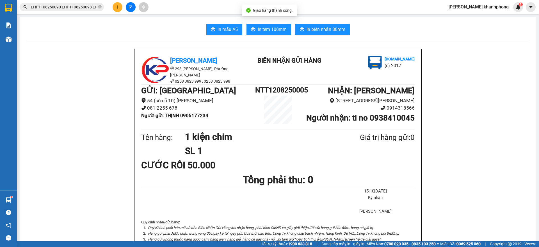
scroll to position [0, 78]
drag, startPoint x: 86, startPoint y: 8, endPoint x: 128, endPoint y: 7, distance: 41.6
click at [88, 8] on input "LHP1108250090 LHP1108250098 LHP1108250102 LHP1108250104 LHP1108250105" at bounding box center [64, 7] width 66 height 6
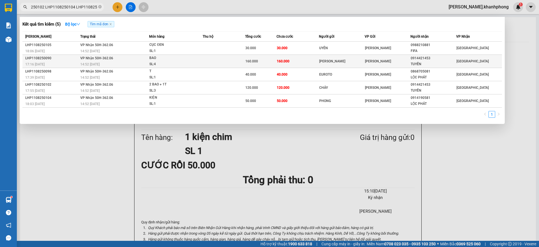
scroll to position [0, 0]
click at [291, 61] on td "160.000" at bounding box center [297, 61] width 42 height 13
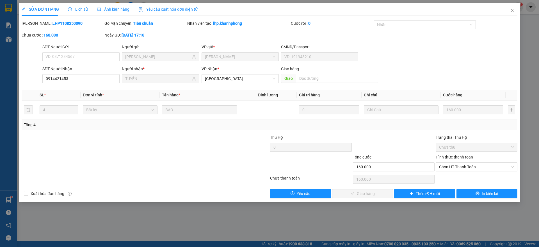
click at [460, 156] on label "Hình thức thanh toán" at bounding box center [454, 157] width 37 height 4
click at [460, 163] on input "Hình thức thanh toán" at bounding box center [474, 167] width 71 height 8
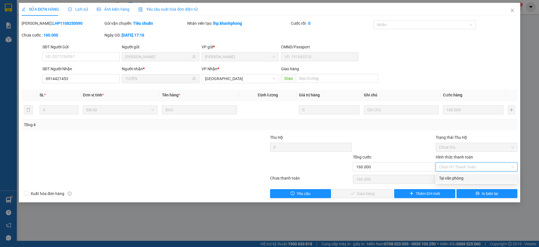
click at [454, 177] on div "Tại văn phòng" at bounding box center [476, 178] width 75 height 6
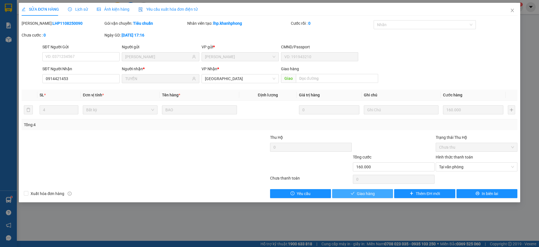
drag, startPoint x: 368, startPoint y: 193, endPoint x: 399, endPoint y: 162, distance: 44.1
click at [369, 193] on span "Giao hàng" at bounding box center [366, 193] width 18 height 6
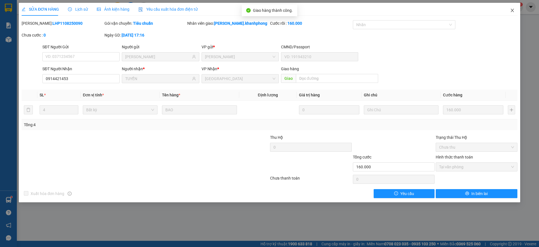
drag, startPoint x: 512, startPoint y: 8, endPoint x: 476, endPoint y: 13, distance: 36.0
click at [512, 8] on span "Close" at bounding box center [512, 11] width 16 height 16
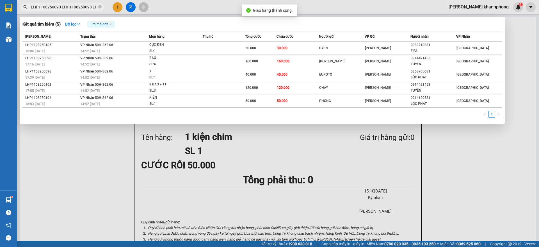
drag, startPoint x: 71, startPoint y: 7, endPoint x: 115, endPoint y: 13, distance: 44.5
click at [72, 6] on input "LHP1108250090 LHP1108250098 LHP1108250102 LHP1108250104 LHP1108250105" at bounding box center [64, 7] width 66 height 6
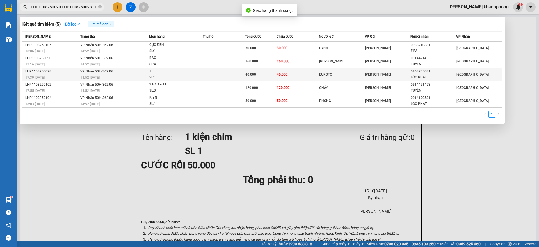
click at [283, 73] on span "40.000" at bounding box center [282, 74] width 11 height 4
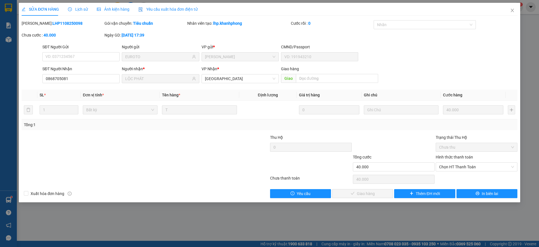
click at [458, 158] on label "Hình thức thanh toán" at bounding box center [454, 157] width 37 height 4
click at [458, 163] on input "Hình thức thanh toán" at bounding box center [474, 167] width 71 height 8
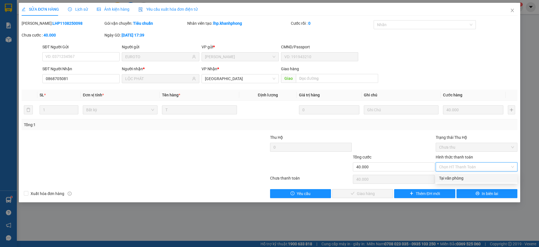
click at [454, 178] on div "Tại văn phòng" at bounding box center [476, 178] width 75 height 6
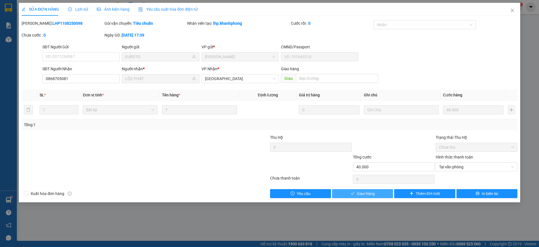
click at [373, 196] on button "Giao hàng" at bounding box center [362, 193] width 61 height 9
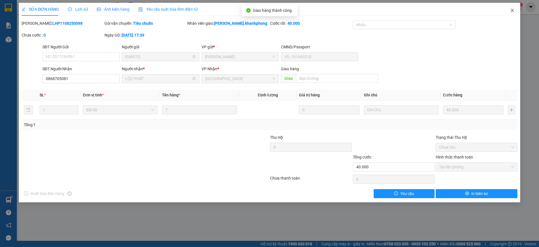
click at [509, 10] on span "Close" at bounding box center [512, 11] width 16 height 16
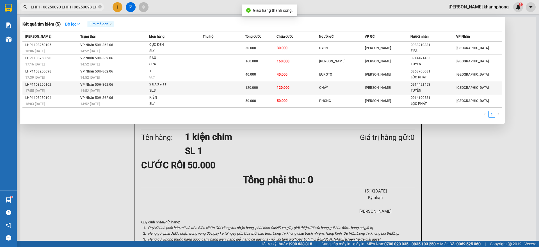
click at [282, 89] on span "120.000" at bounding box center [283, 88] width 13 height 4
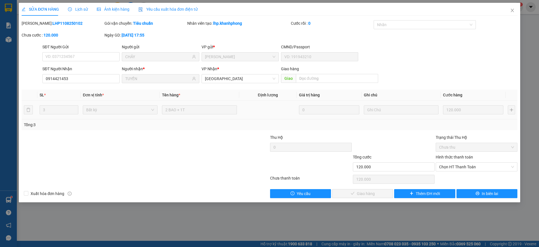
click at [444, 155] on label "Hình thức thanh toán" at bounding box center [454, 157] width 37 height 4
click at [444, 163] on input "Hình thức thanh toán" at bounding box center [474, 167] width 71 height 8
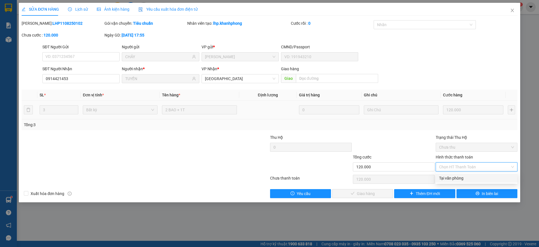
click at [448, 176] on div "Tại văn phòng" at bounding box center [476, 178] width 75 height 6
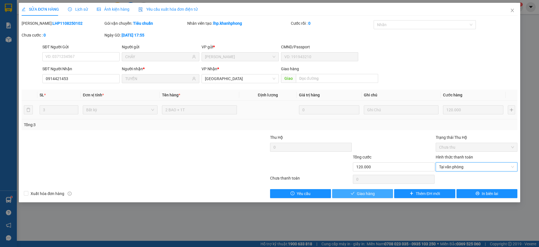
click at [374, 192] on span "Giao hàng" at bounding box center [366, 193] width 18 height 6
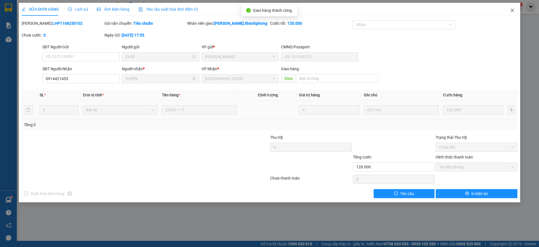
click at [514, 15] on span "Close" at bounding box center [512, 11] width 16 height 16
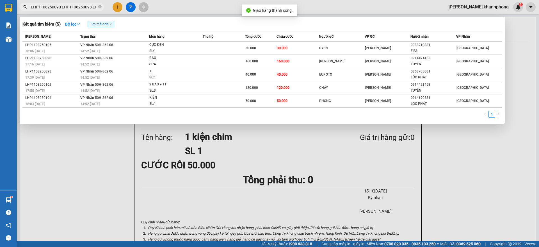
click at [87, 6] on input "LHP1108250090 LHP1108250098 LHP1108250102 LHP1108250104 LHP1108250105" at bounding box center [64, 7] width 66 height 6
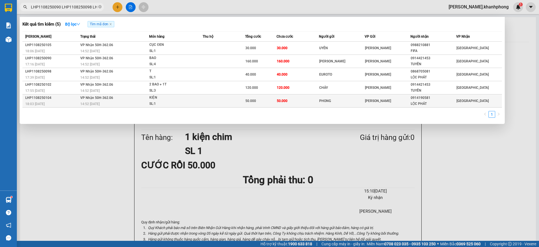
click at [248, 99] on span "50.000" at bounding box center [250, 101] width 11 height 4
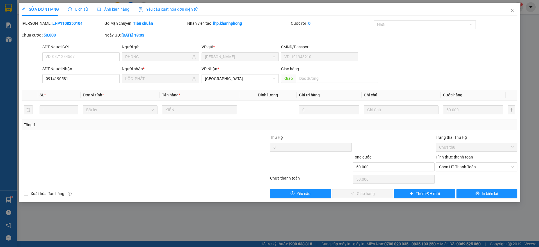
click at [454, 156] on label "Hình thức thanh toán" at bounding box center [454, 157] width 37 height 4
click at [454, 163] on input "Hình thức thanh toán" at bounding box center [474, 167] width 71 height 8
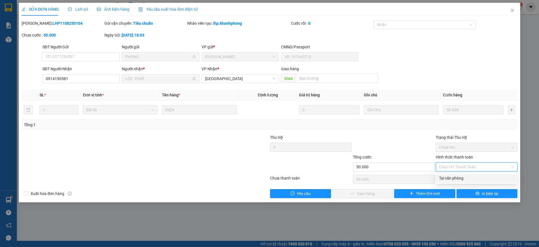
click at [451, 175] on div "Tại văn phòng" at bounding box center [476, 178] width 75 height 6
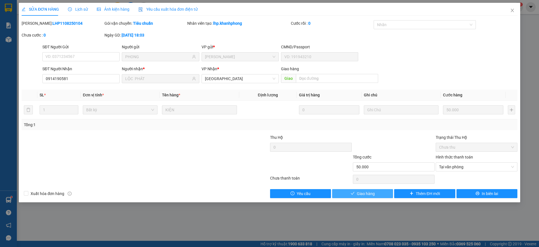
click at [374, 194] on span "Giao hàng" at bounding box center [366, 193] width 18 height 6
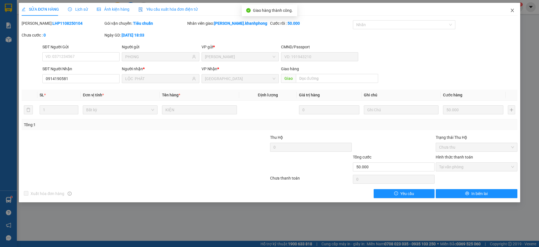
click at [515, 11] on span "Close" at bounding box center [512, 11] width 16 height 16
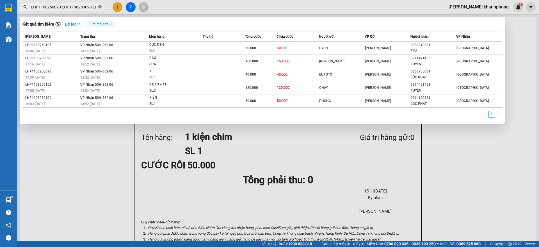
click at [99, 6] on icon "close-circle" at bounding box center [99, 6] width 3 height 3
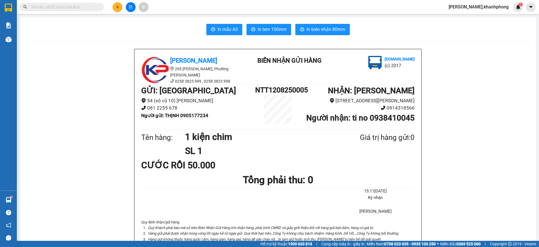
paste input "PNL1108250035"
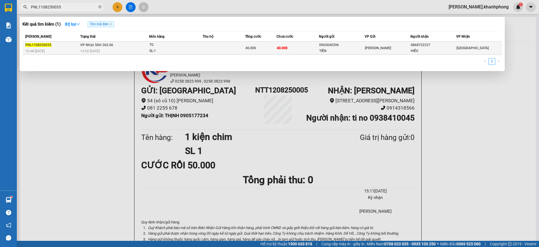
click at [332, 50] on div "TIẾN" at bounding box center [341, 51] width 45 height 6
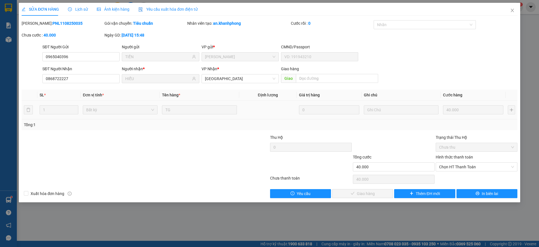
drag, startPoint x: 449, startPoint y: 156, endPoint x: 469, endPoint y: 171, distance: 25.5
click at [450, 156] on label "Hình thức thanh toán" at bounding box center [454, 157] width 37 height 4
click at [450, 163] on input "Hình thức thanh toán" at bounding box center [474, 167] width 71 height 8
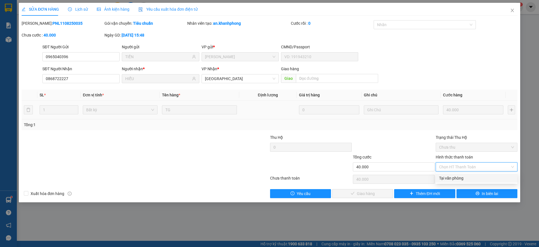
click at [456, 177] on div "Tại văn phòng" at bounding box center [476, 178] width 75 height 6
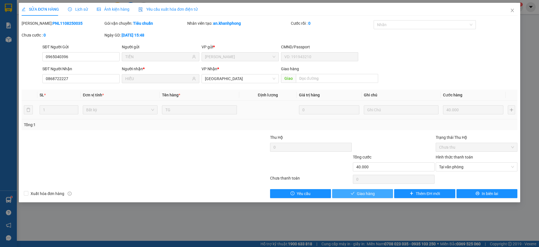
click at [383, 194] on button "Giao hàng" at bounding box center [362, 193] width 61 height 9
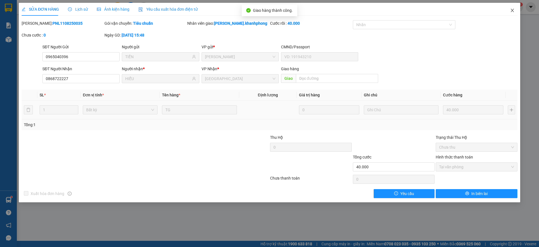
click at [512, 10] on icon "close" at bounding box center [512, 10] width 3 height 3
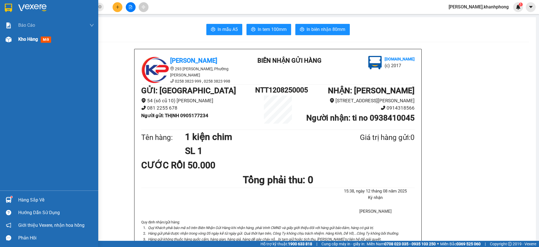
click at [47, 40] on span "mới" at bounding box center [46, 39] width 10 height 6
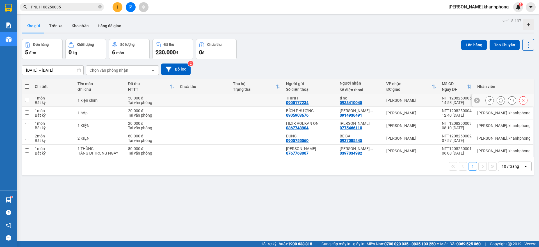
click at [125, 100] on td "1 kiện chim" at bounding box center [100, 100] width 51 height 13
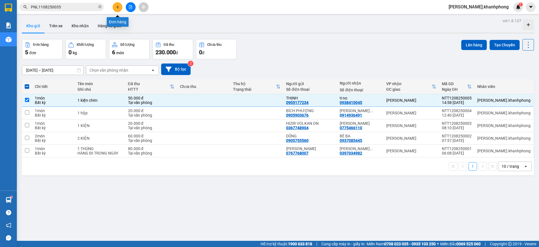
click at [121, 6] on button at bounding box center [118, 7] width 10 height 10
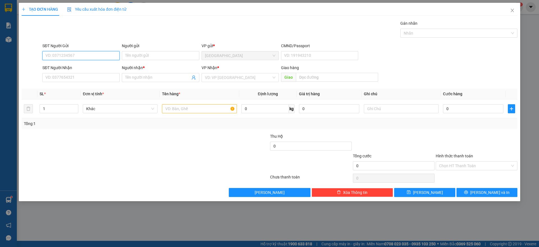
drag, startPoint x: 104, startPoint y: 55, endPoint x: 108, endPoint y: 40, distance: 15.3
click at [106, 52] on input "SĐT Người Gửi" at bounding box center [80, 55] width 77 height 9
click at [76, 75] on div "0364532469 - THÙY" at bounding box center [81, 76] width 70 height 6
click at [79, 79] on input "SĐT Người Nhận" at bounding box center [80, 77] width 77 height 9
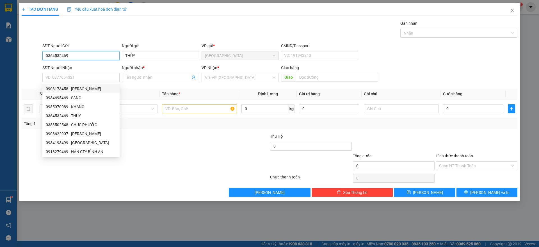
click at [73, 55] on input "0364532469" at bounding box center [80, 55] width 77 height 9
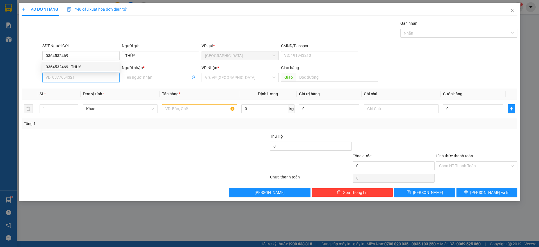
click at [77, 76] on input "SĐT Người Nhận" at bounding box center [80, 77] width 77 height 9
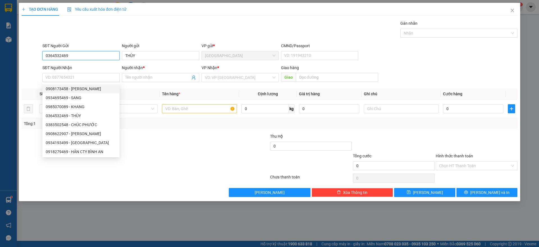
click at [83, 55] on input "0364532469" at bounding box center [80, 55] width 77 height 9
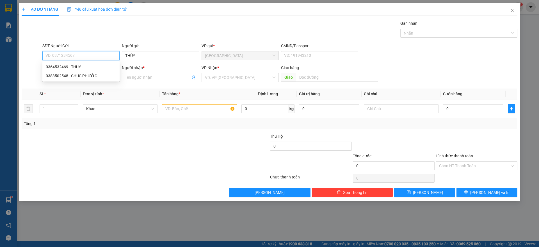
click at [69, 55] on input "SĐT Người Gửi" at bounding box center [80, 55] width 77 height 9
click at [87, 77] on div "0383502548 - CHÚC PHƯỚC" at bounding box center [81, 76] width 70 height 6
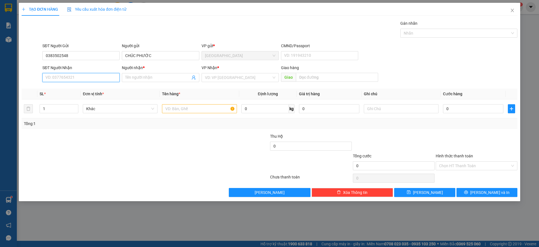
click at [86, 79] on input "SĐT Người Nhận" at bounding box center [80, 77] width 77 height 9
click at [72, 88] on div "0364532469 - THÙY" at bounding box center [81, 89] width 70 height 6
click at [211, 76] on span "[PERSON_NAME]" at bounding box center [240, 77] width 70 height 8
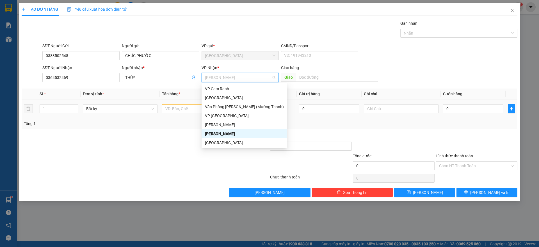
drag, startPoint x: 207, startPoint y: 133, endPoint x: 192, endPoint y: 111, distance: 26.5
click at [205, 132] on div "[PERSON_NAME]" at bounding box center [244, 134] width 79 height 6
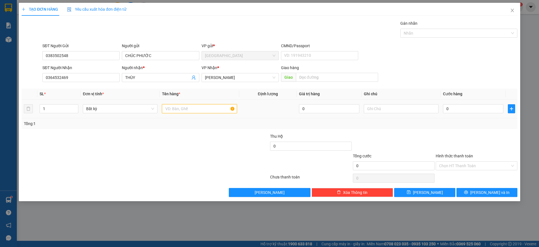
drag, startPoint x: 189, startPoint y: 108, endPoint x: 184, endPoint y: 96, distance: 12.6
click at [192, 100] on td at bounding box center [199, 108] width 79 height 19
drag, startPoint x: 471, startPoint y: 104, endPoint x: 470, endPoint y: 111, distance: 8.0
click at [471, 105] on div "0" at bounding box center [473, 108] width 60 height 11
click at [470, 111] on input "0" at bounding box center [473, 108] width 60 height 9
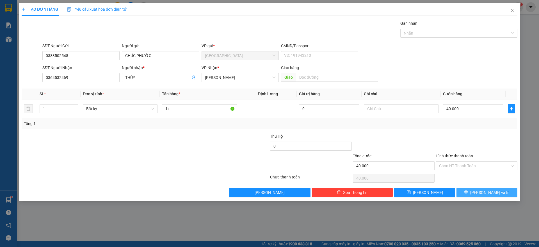
click at [499, 190] on button "[PERSON_NAME] và In" at bounding box center [486, 192] width 61 height 9
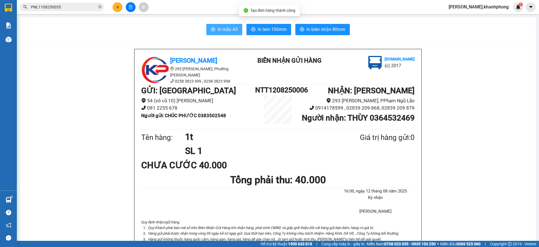
click at [211, 28] on icon "printer" at bounding box center [213, 29] width 4 height 4
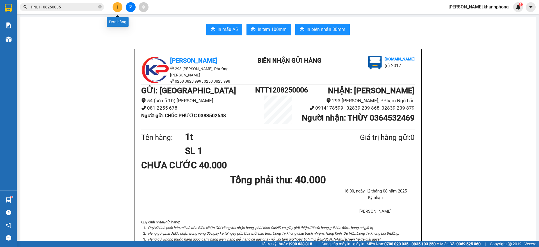
click at [116, 5] on icon "plus" at bounding box center [118, 7] width 4 height 4
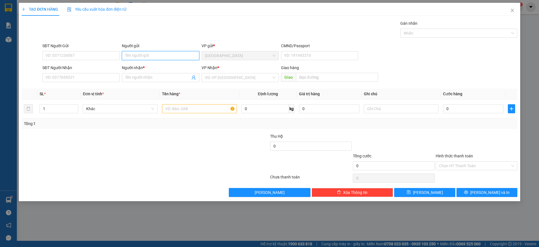
click at [134, 58] on input "Người gửi" at bounding box center [160, 55] width 77 height 9
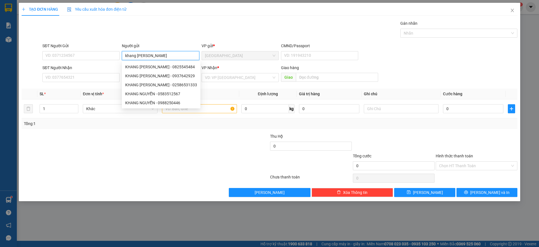
click at [155, 54] on input "khang [PERSON_NAME]" at bounding box center [160, 55] width 77 height 9
click at [66, 77] on input "SĐT Người Nhận" at bounding box center [80, 77] width 77 height 9
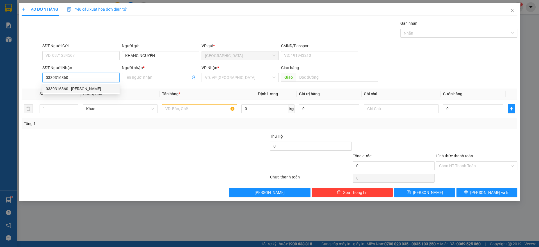
click at [78, 89] on div "0339316360 - [PERSON_NAME]" at bounding box center [81, 89] width 70 height 6
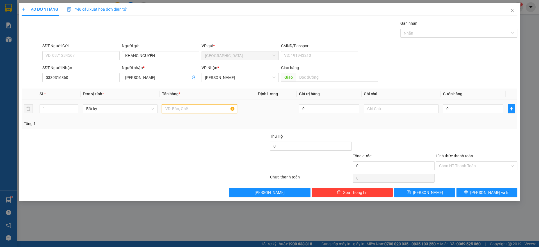
click at [190, 112] on input "text" at bounding box center [199, 108] width 75 height 9
click at [472, 110] on input "0" at bounding box center [473, 108] width 60 height 9
click at [472, 111] on input "60" at bounding box center [473, 108] width 60 height 9
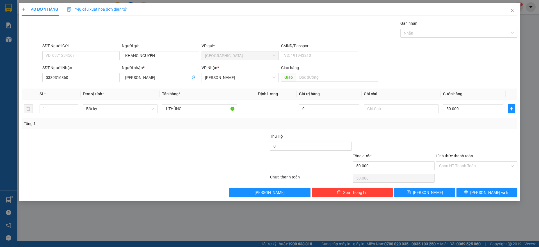
click at [483, 125] on div "Tổng: 1" at bounding box center [269, 123] width 491 height 6
click at [482, 190] on span "[PERSON_NAME] và In" at bounding box center [489, 192] width 39 height 6
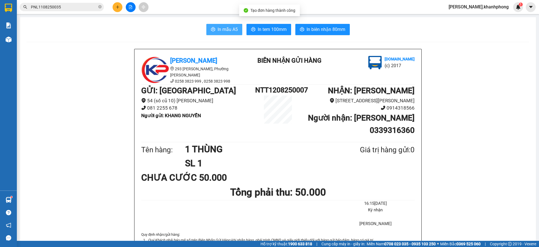
click at [223, 25] on button "In mẫu A5" at bounding box center [224, 29] width 36 height 11
